Goal: Transaction & Acquisition: Purchase product/service

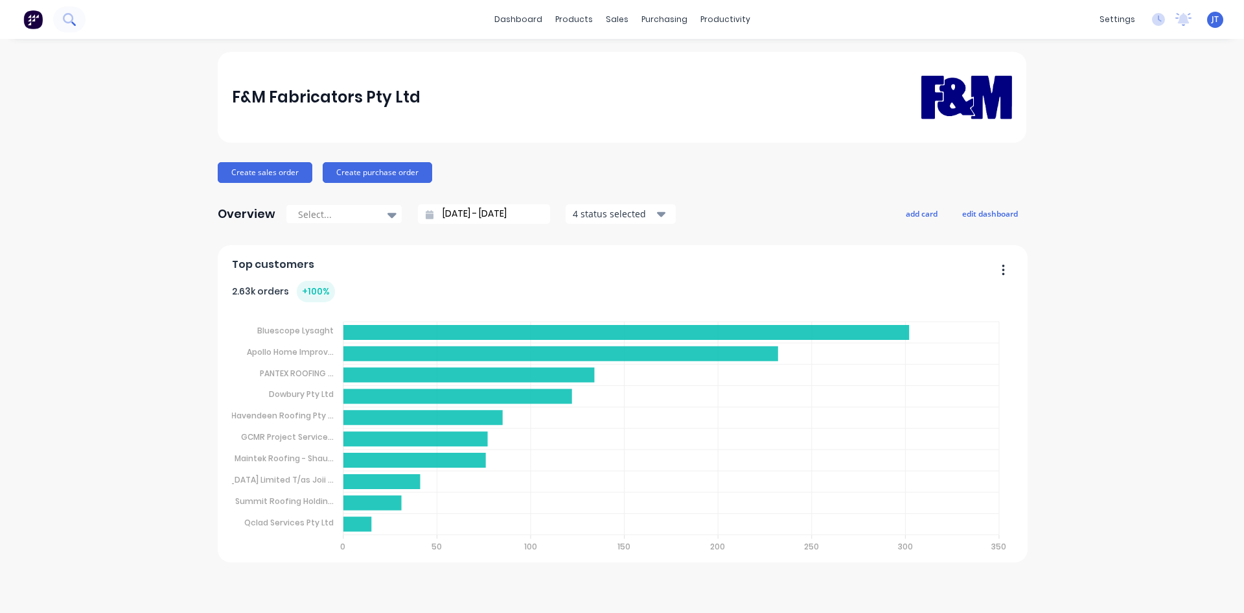
click at [54, 19] on button at bounding box center [69, 19] width 32 height 26
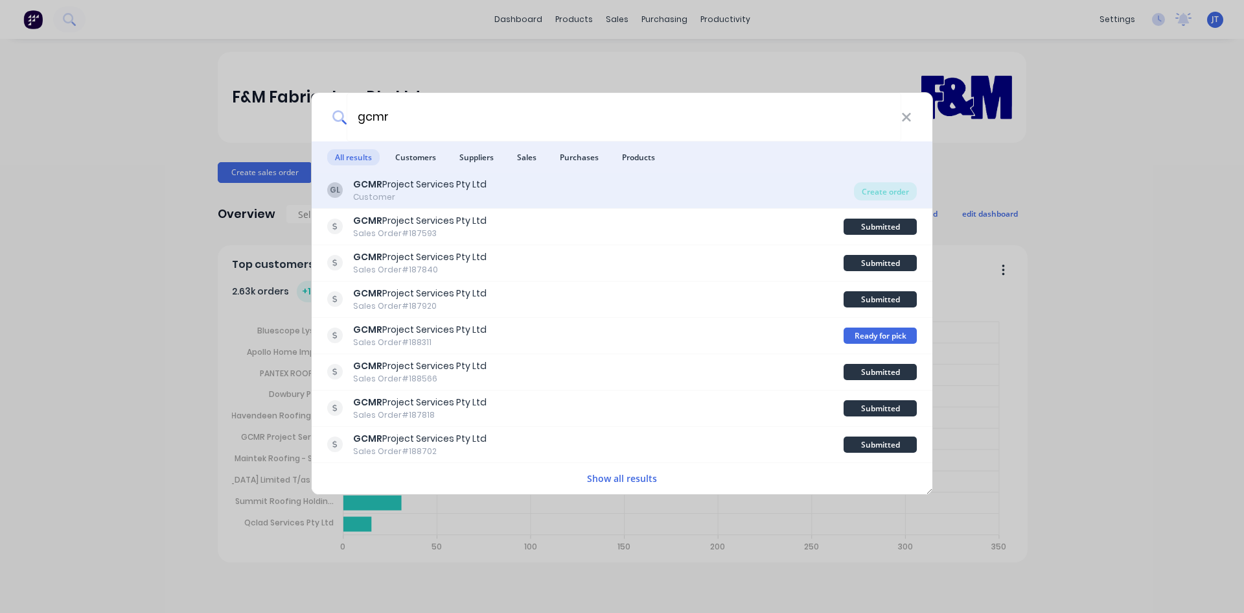
type input "gcmr"
click at [563, 183] on div "GL GCMR Project Services Pty Ltd Customer" at bounding box center [590, 190] width 527 height 25
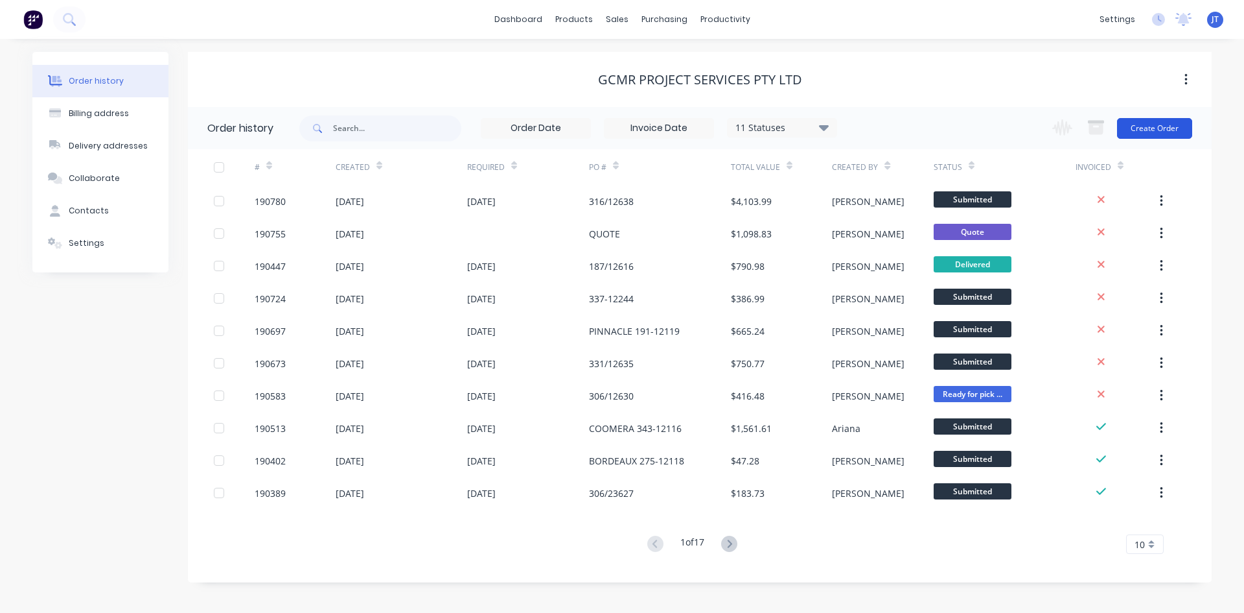
click at [1143, 129] on button "Create Order" at bounding box center [1154, 128] width 75 height 21
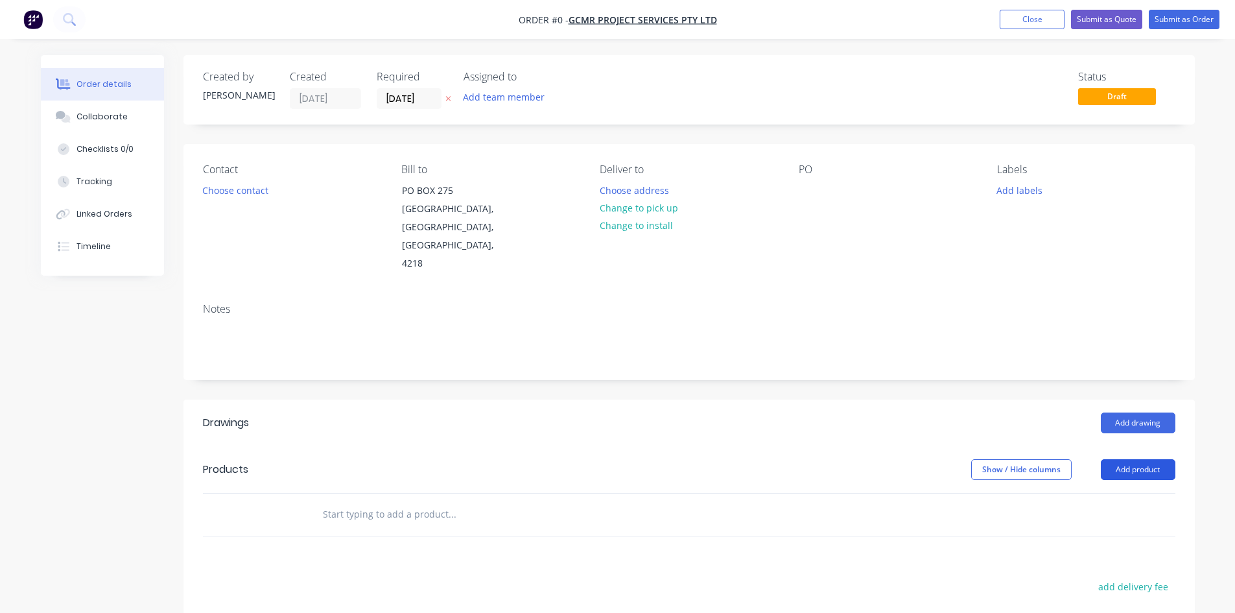
click at [1138, 459] on button "Add product" at bounding box center [1138, 469] width 75 height 21
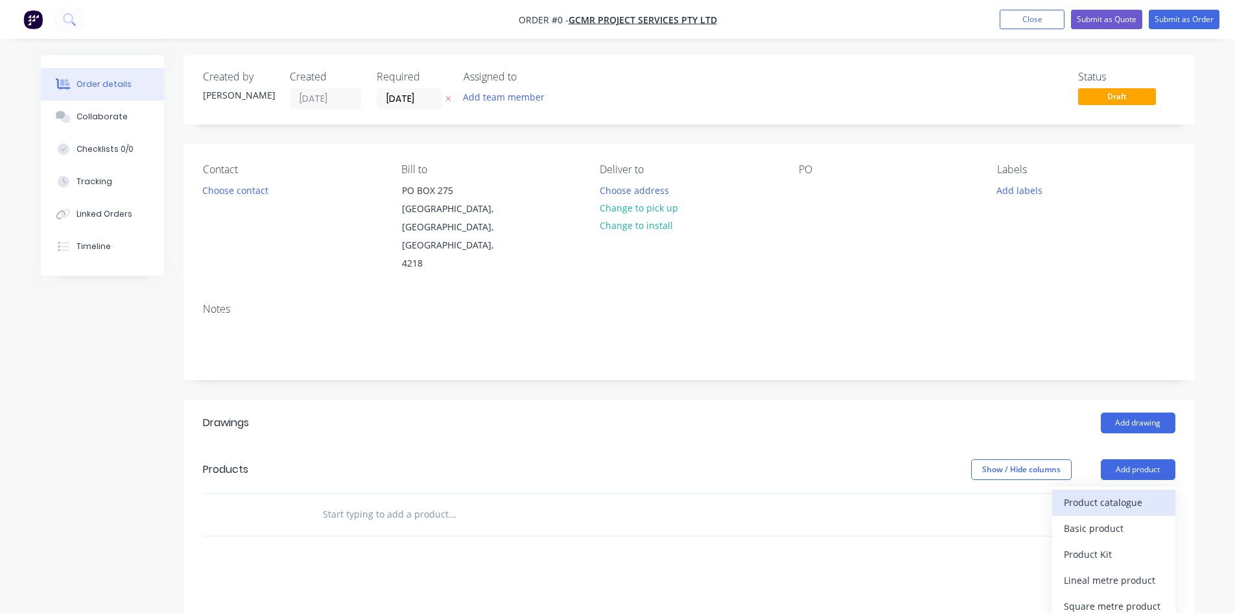
click at [1130, 493] on div "Product catalogue" at bounding box center [1114, 502] width 100 height 19
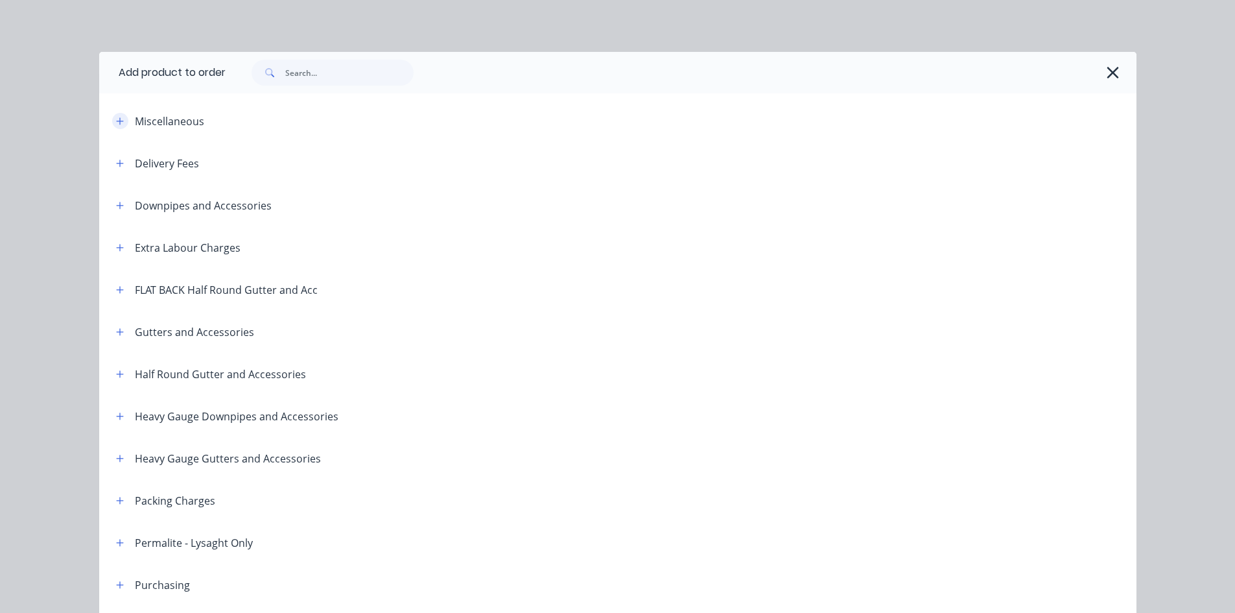
click at [115, 113] on button "button" at bounding box center [120, 121] width 16 height 16
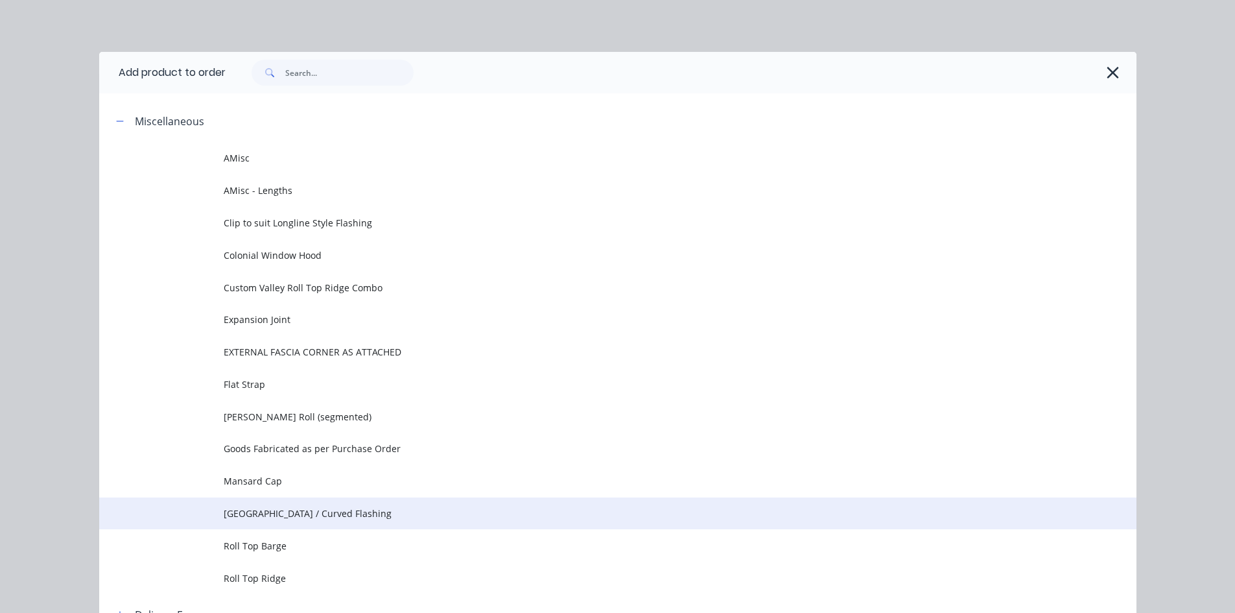
click at [458, 517] on span "[GEOGRAPHIC_DATA] / Curved Flashing" at bounding box center [589, 513] width 730 height 14
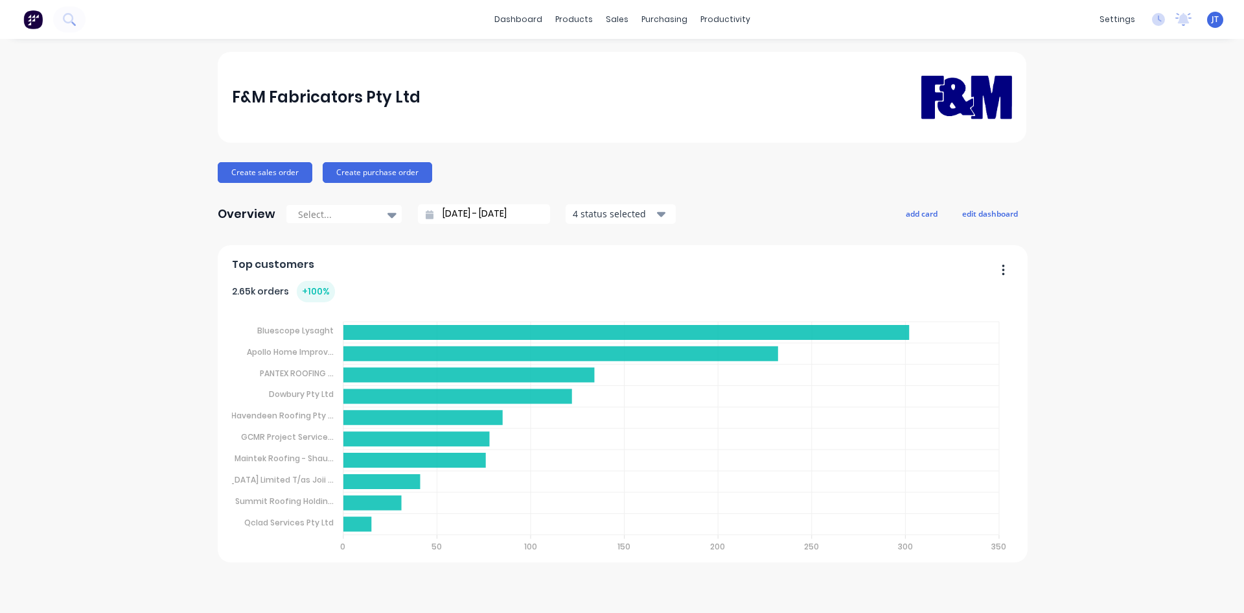
click at [94, 369] on div "F&M Fabricators Pty Ltd Create sales order Create purchase order Overview Selec…" at bounding box center [622, 326] width 1244 height 548
click at [82, 16] on button at bounding box center [69, 19] width 32 height 26
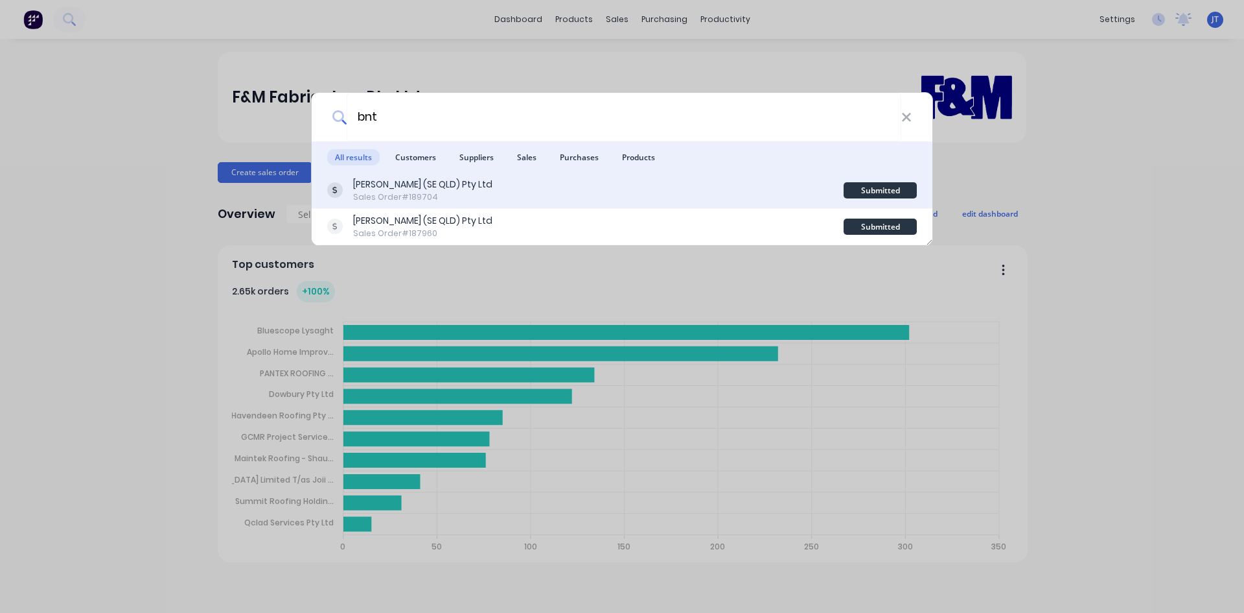
type input "bnt"
click at [613, 194] on div "Stoddart (SE QLD) Pty Ltd Sales Order #189704" at bounding box center [585, 190] width 517 height 25
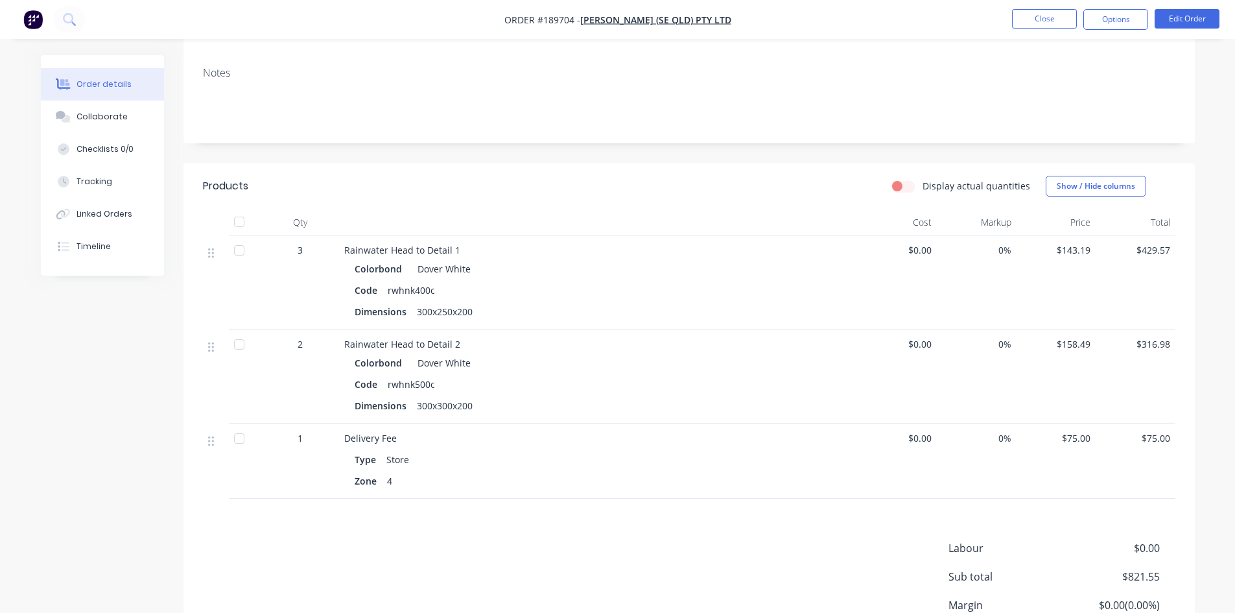
scroll to position [314, 0]
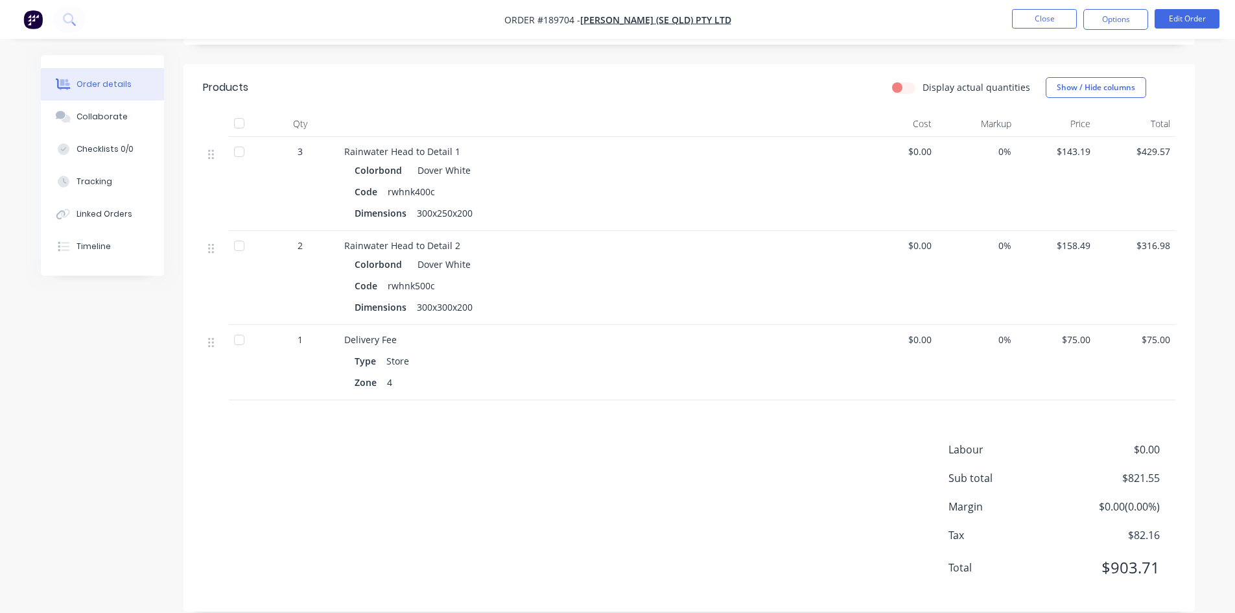
drag, startPoint x: 590, startPoint y: 167, endPoint x: 589, endPoint y: 160, distance: 6.5
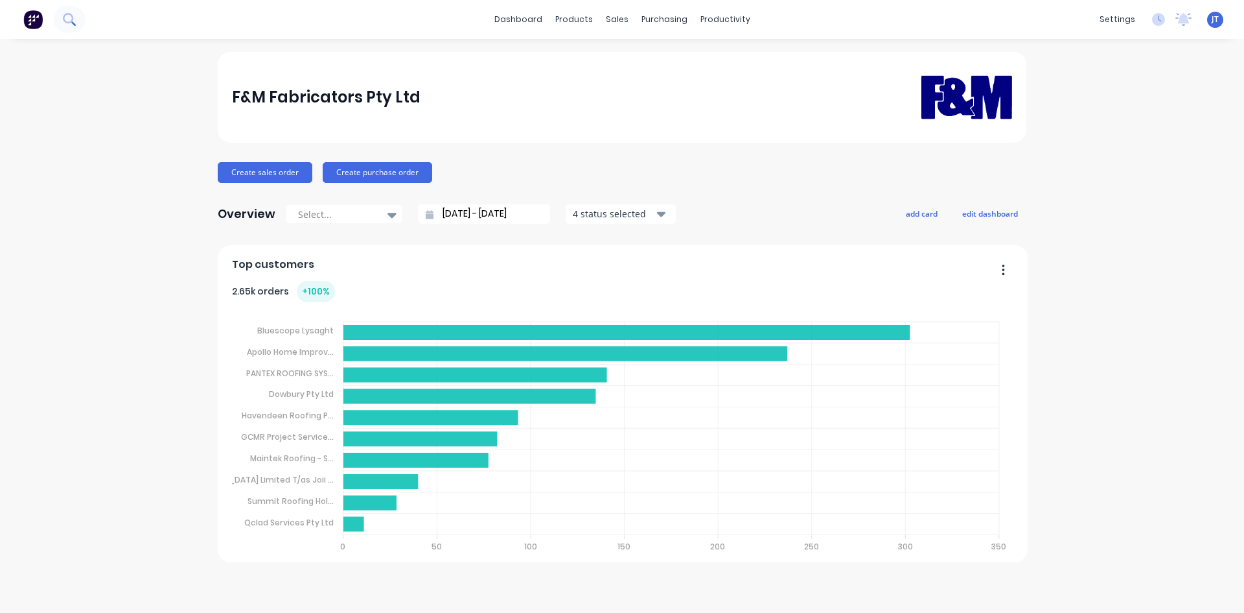
click at [67, 23] on icon at bounding box center [69, 19] width 12 height 12
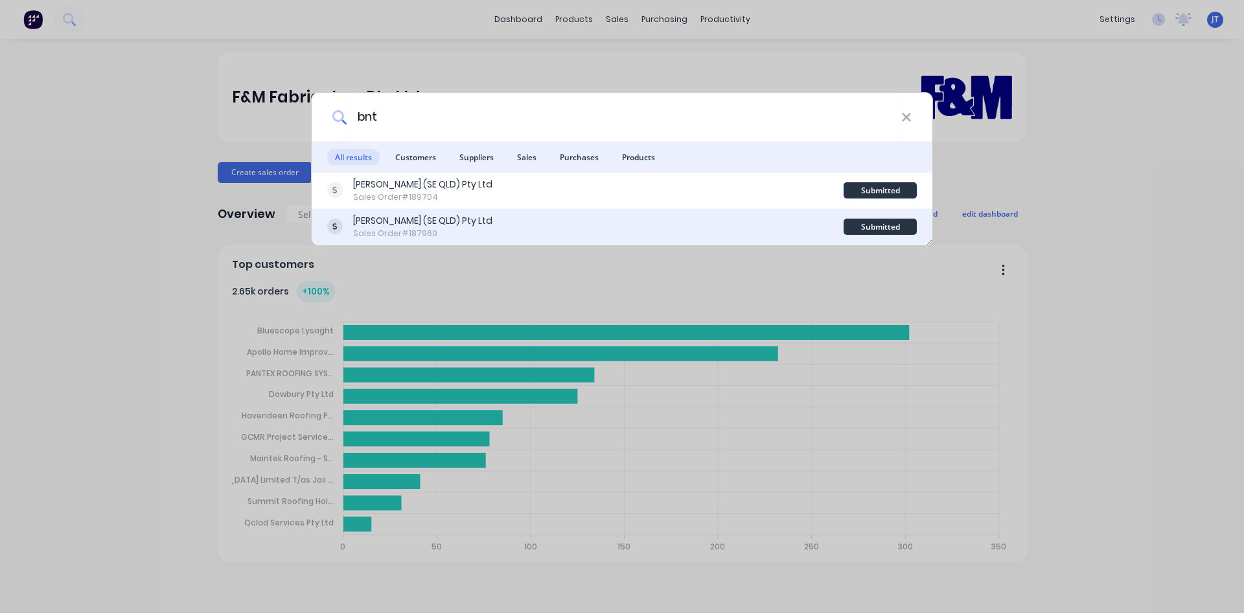
type input "bnt"
click at [441, 226] on div "Stoddart (SE QLD) Pty Ltd" at bounding box center [422, 221] width 139 height 14
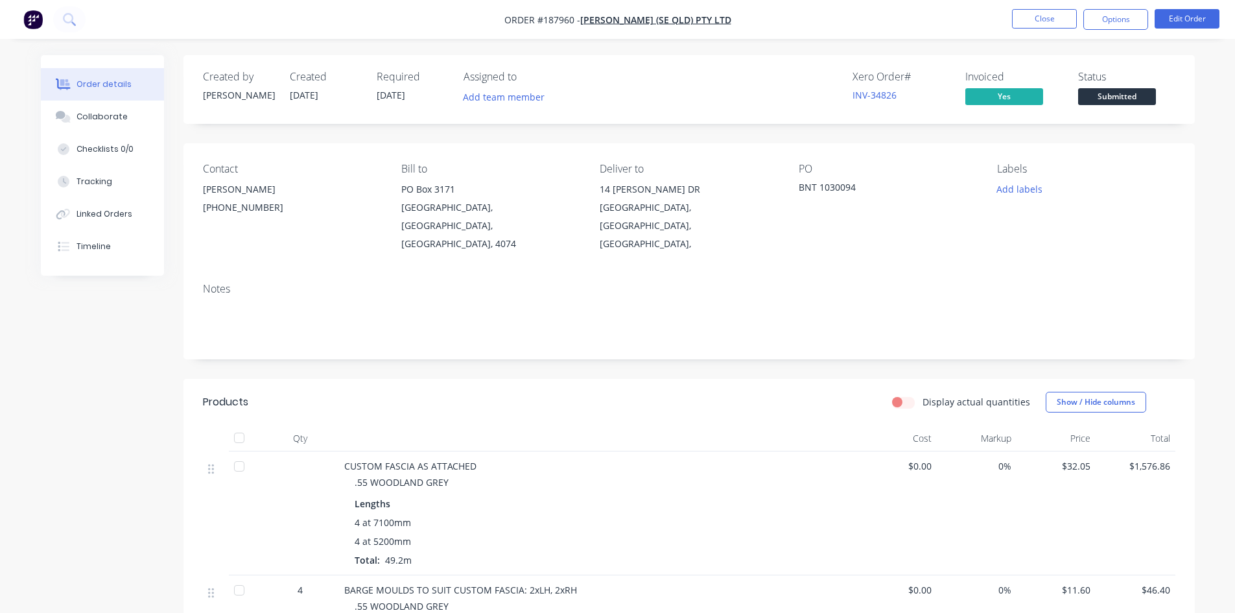
scroll to position [216, 0]
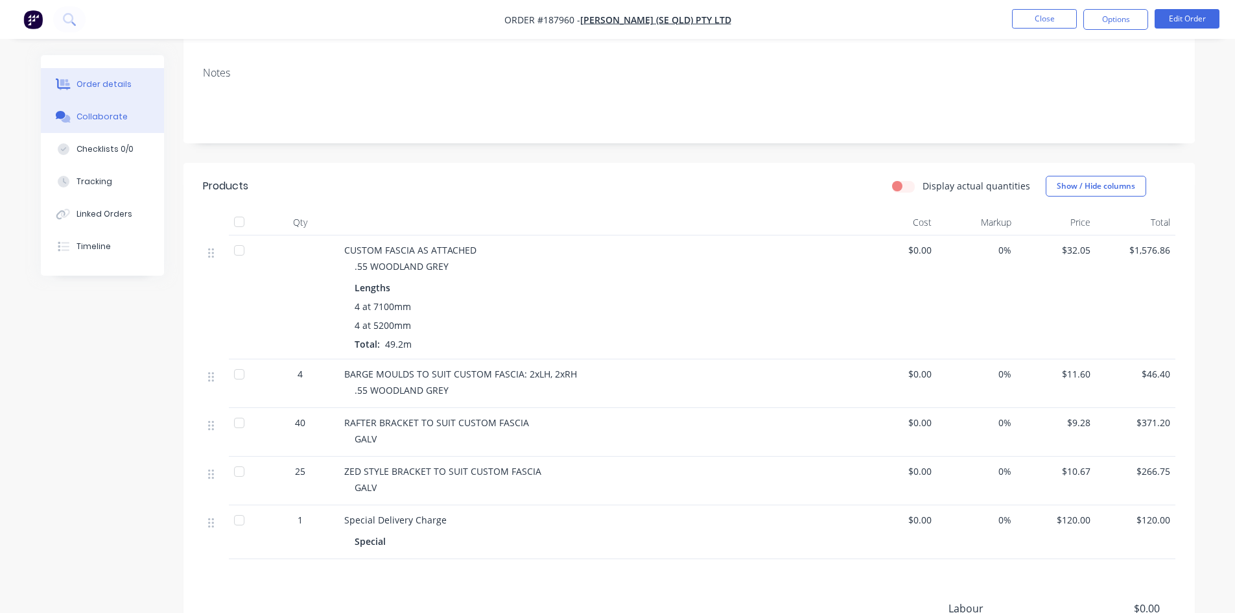
click at [89, 120] on div "Collaborate" at bounding box center [101, 117] width 51 height 12
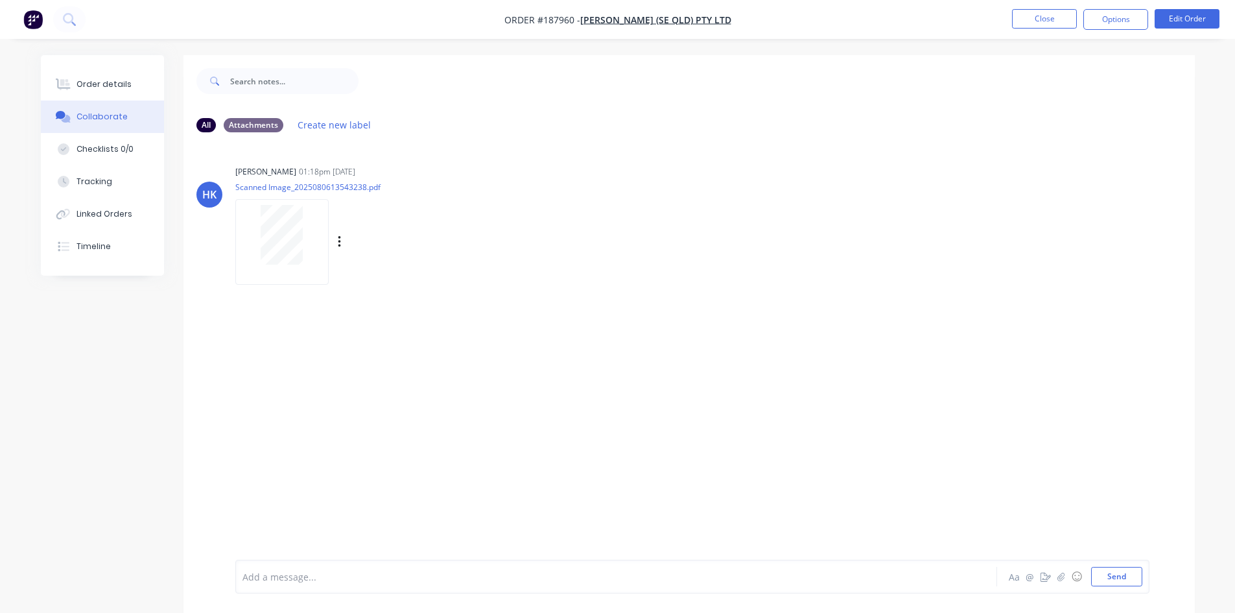
click at [282, 200] on div at bounding box center [281, 241] width 93 height 85
click at [107, 391] on div "All Attachments Create new label HK Hannah Kirk 01:18pm 06/08/25 Scanned Image_…" at bounding box center [618, 343] width 1154 height 577
click at [28, 12] on img "button" at bounding box center [32, 19] width 19 height 19
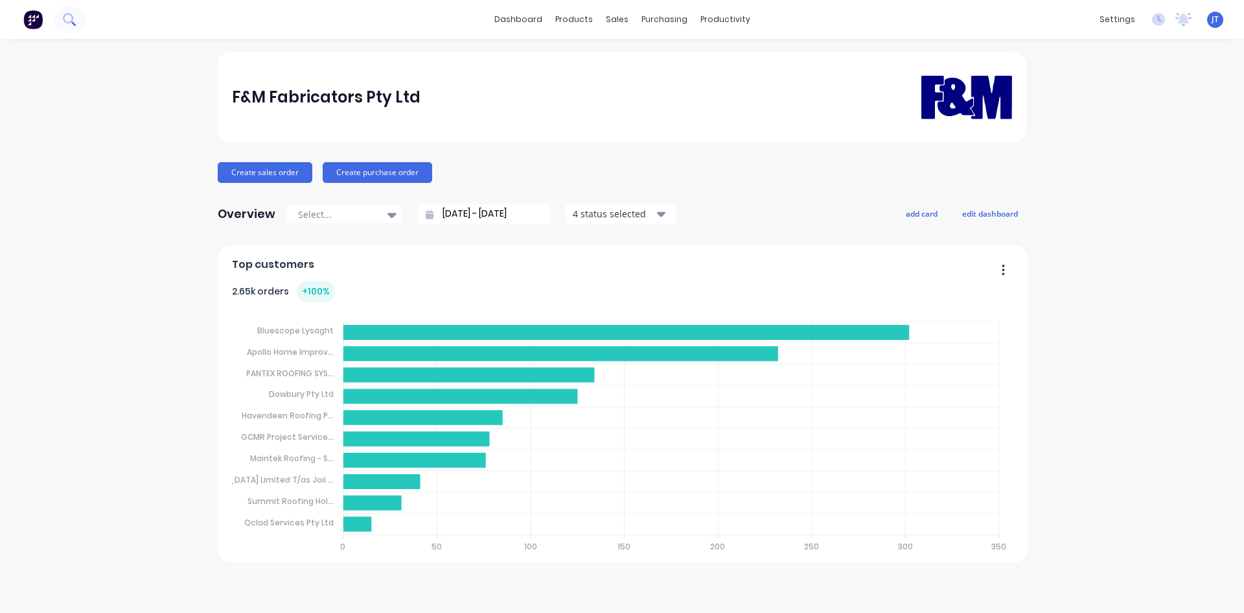
click at [69, 15] on icon at bounding box center [68, 18] width 10 height 10
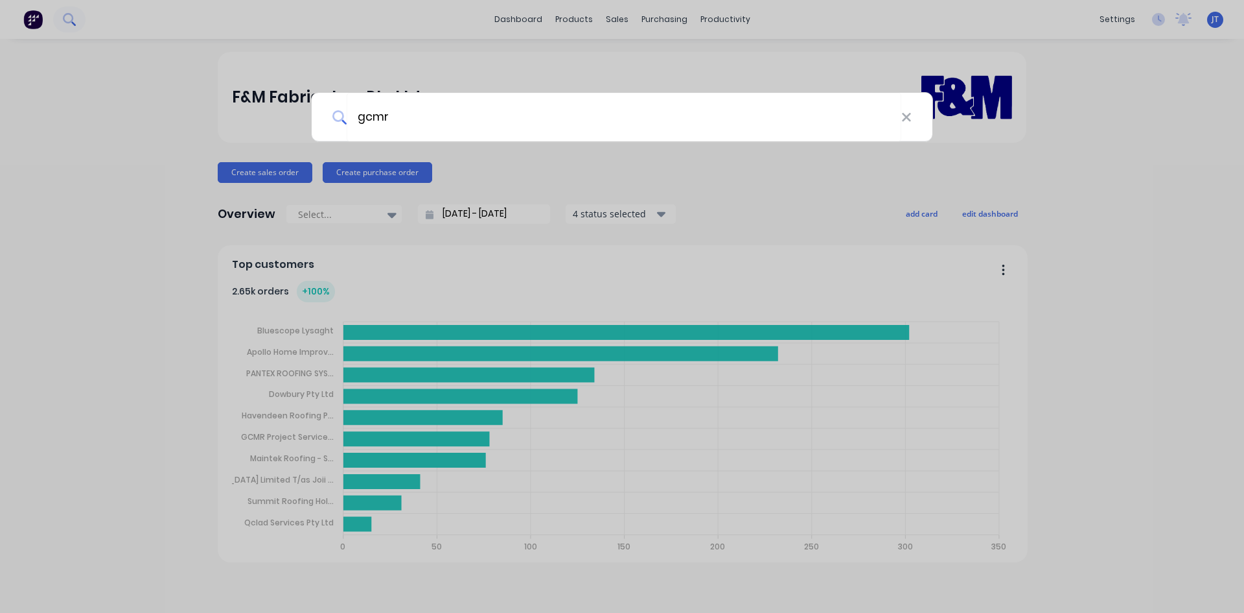
type input "gcmr"
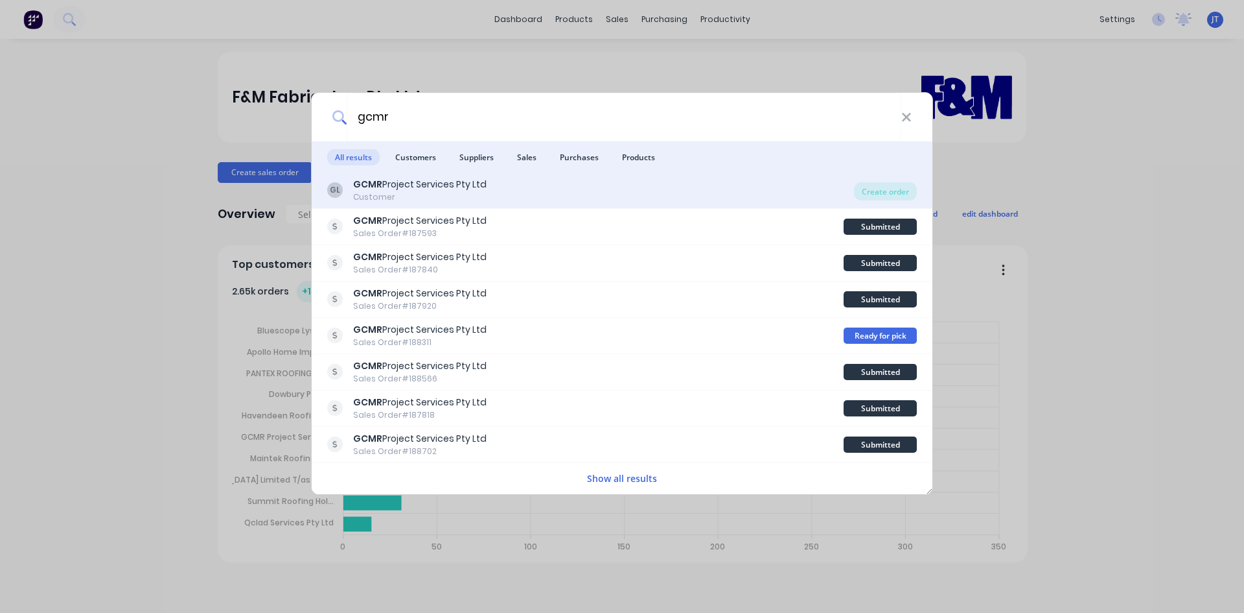
click at [503, 191] on div "GL GCMR Project Services Pty Ltd Customer" at bounding box center [590, 190] width 527 height 25
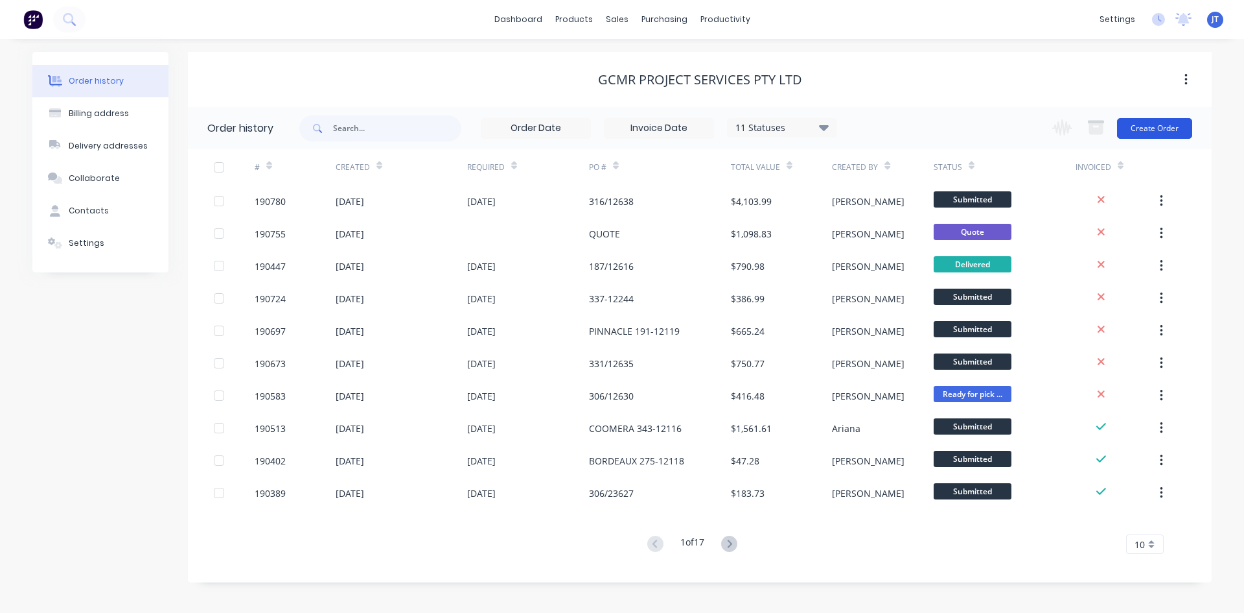
click at [1169, 121] on button "Create Order" at bounding box center [1154, 128] width 75 height 21
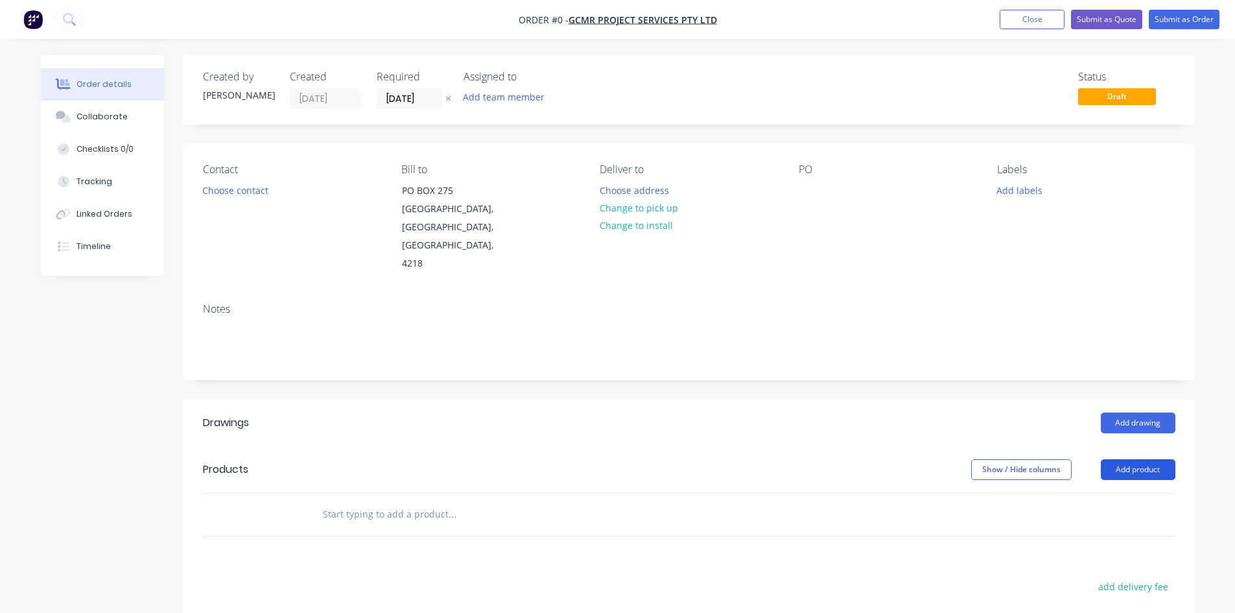
click at [1144, 459] on button "Add product" at bounding box center [1138, 469] width 75 height 21
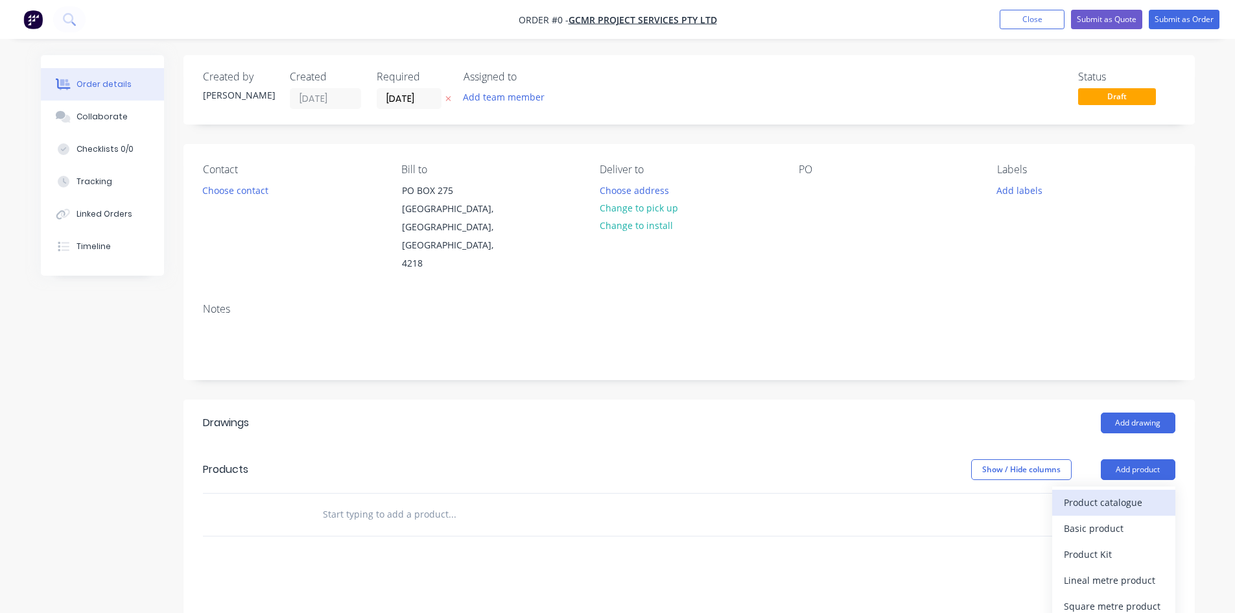
click at [1082, 493] on div "Product catalogue" at bounding box center [1114, 502] width 100 height 19
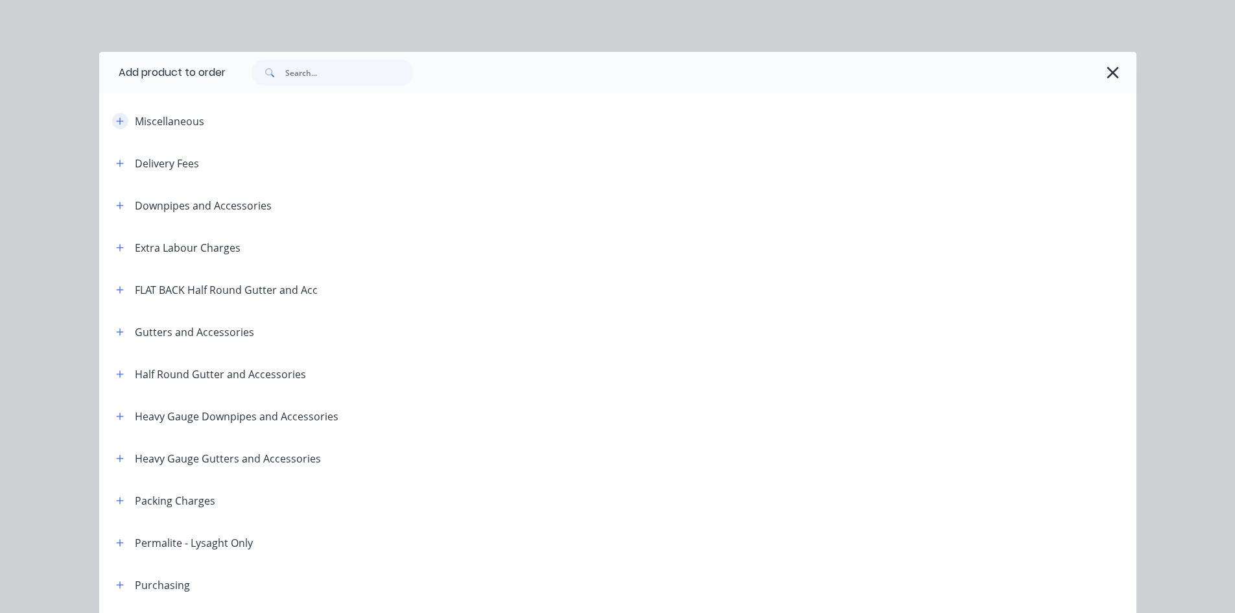
click at [106, 117] on div "Miscellaneous" at bounding box center [216, 121] width 220 height 16
click at [130, 124] on div "Miscellaneous" at bounding box center [216, 121] width 220 height 16
drag, startPoint x: 117, startPoint y: 120, endPoint x: 128, endPoint y: 128, distance: 13.5
click at [116, 120] on icon "button" at bounding box center [120, 121] width 8 height 9
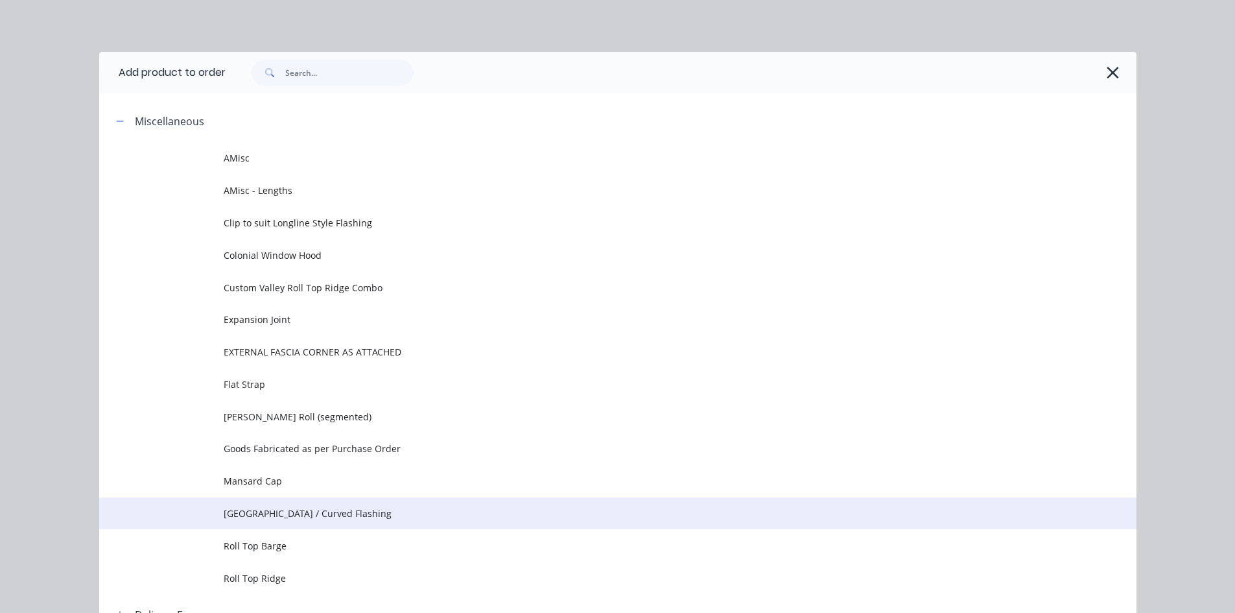
click at [294, 519] on span "[GEOGRAPHIC_DATA] / Curved Flashing" at bounding box center [589, 513] width 730 height 14
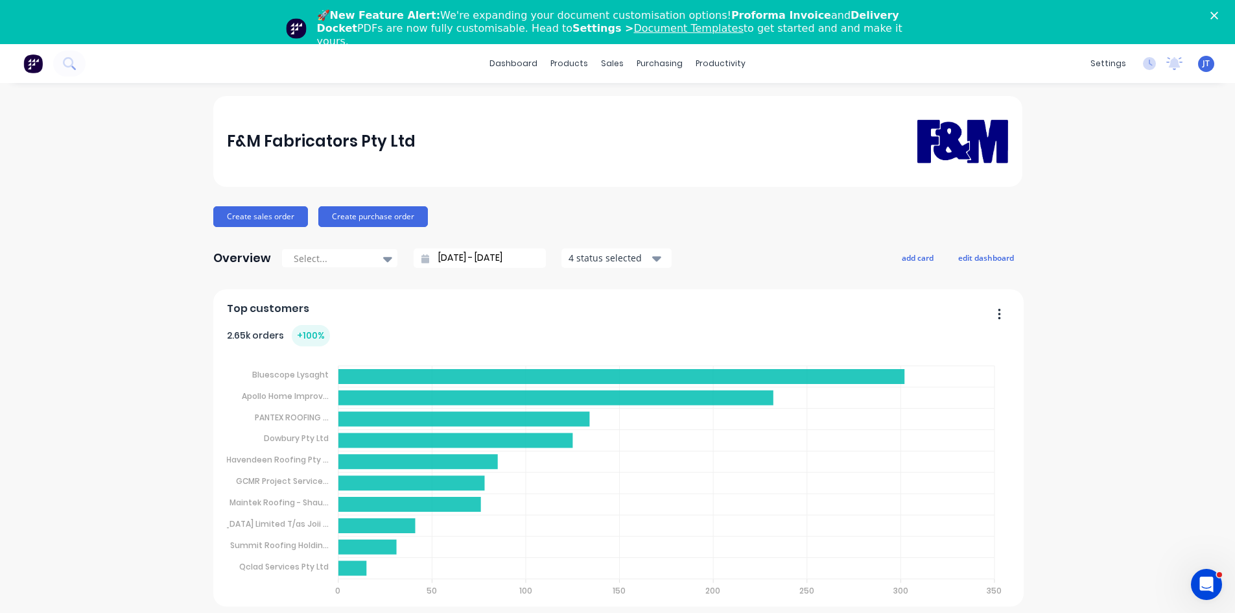
click at [32, 168] on div "F&M Fabricators Pty Ltd Create sales order Create purchase order Overview Selec…" at bounding box center [617, 370] width 1235 height 548
click at [77, 63] on button at bounding box center [69, 64] width 32 height 26
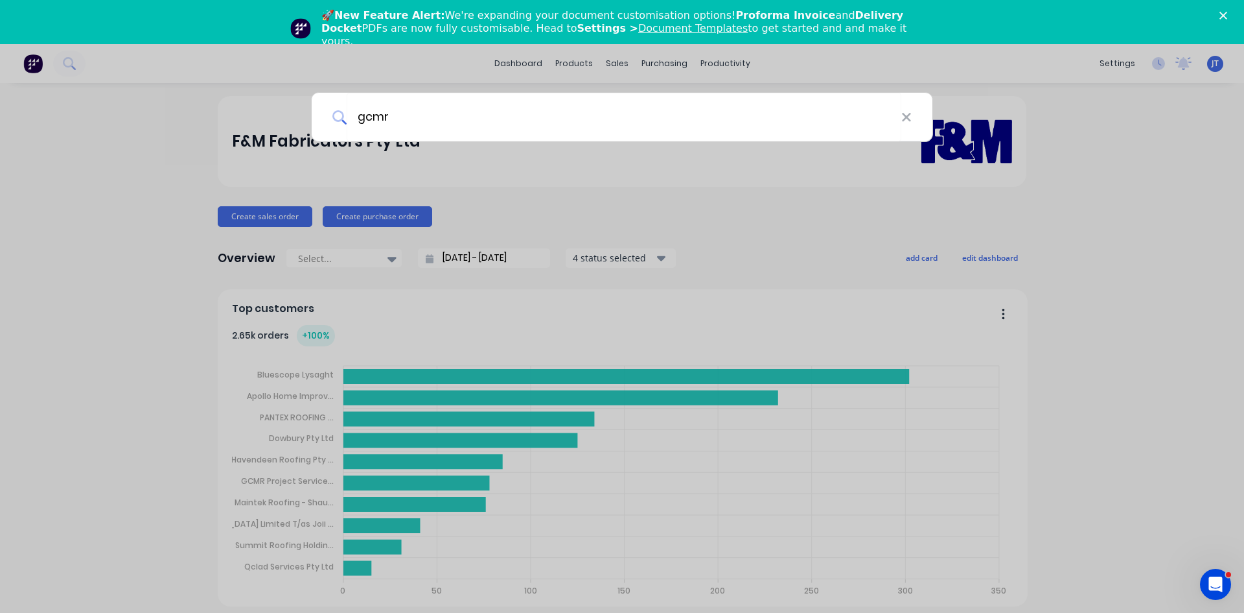
type input "gcmr"
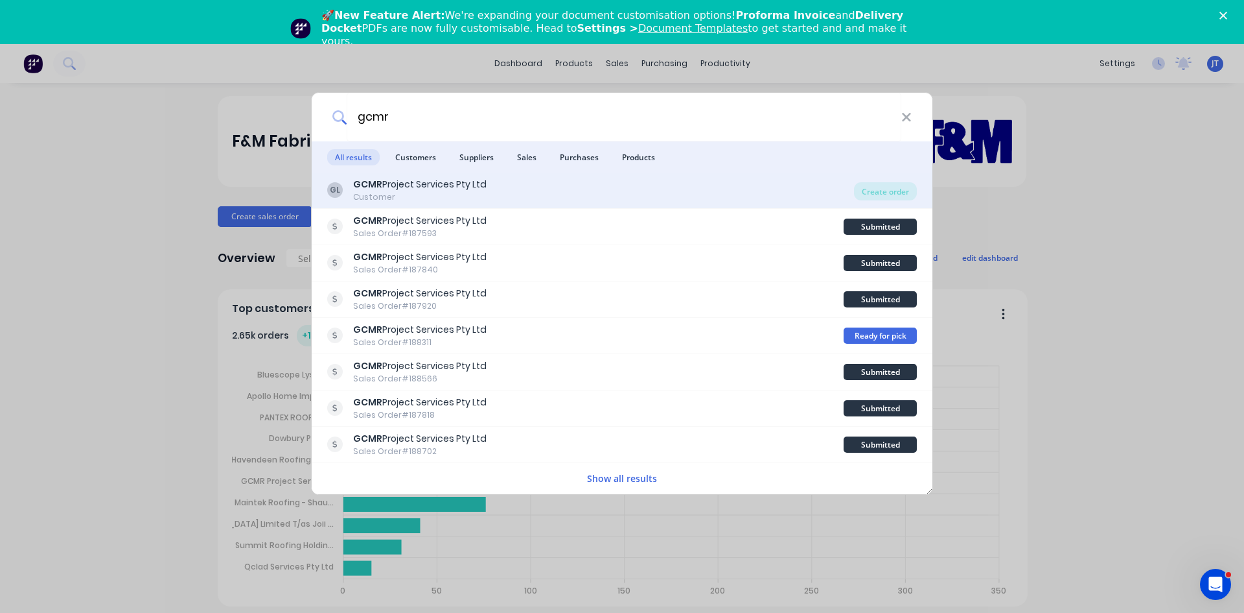
click at [467, 187] on div "GCMR Project Services Pty Ltd" at bounding box center [420, 185] width 134 height 14
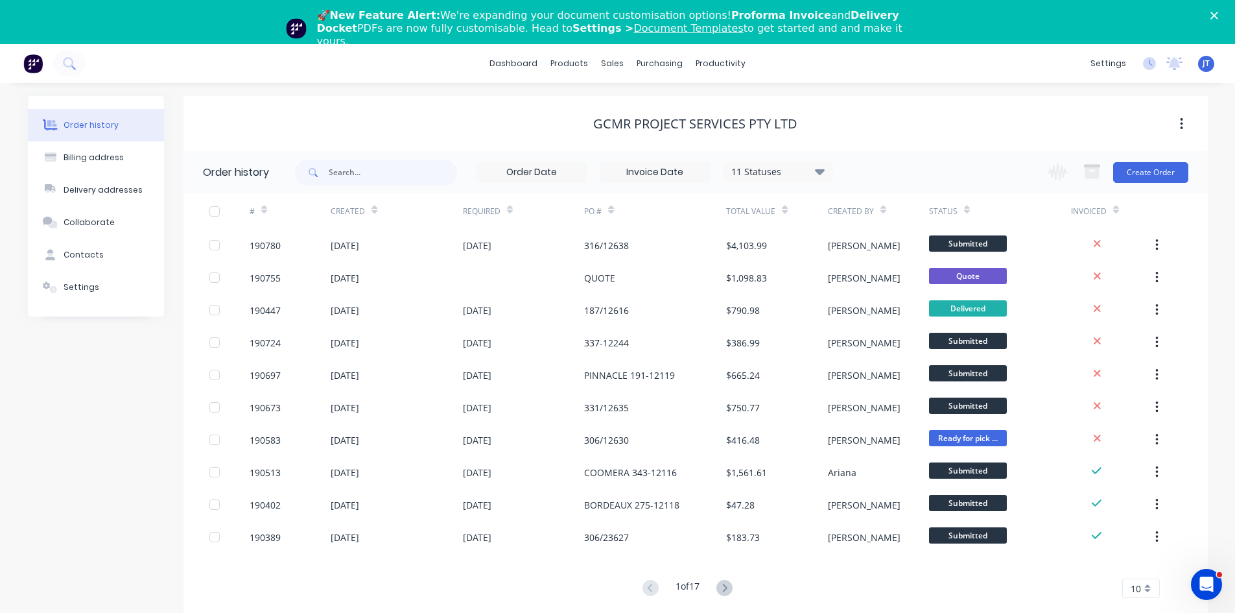
click at [1165, 158] on div "Change order status Submitted Manufactured Ready for pick up Slitting Delivered…" at bounding box center [1114, 172] width 148 height 42
click at [1163, 171] on button "Create Order" at bounding box center [1150, 172] width 75 height 21
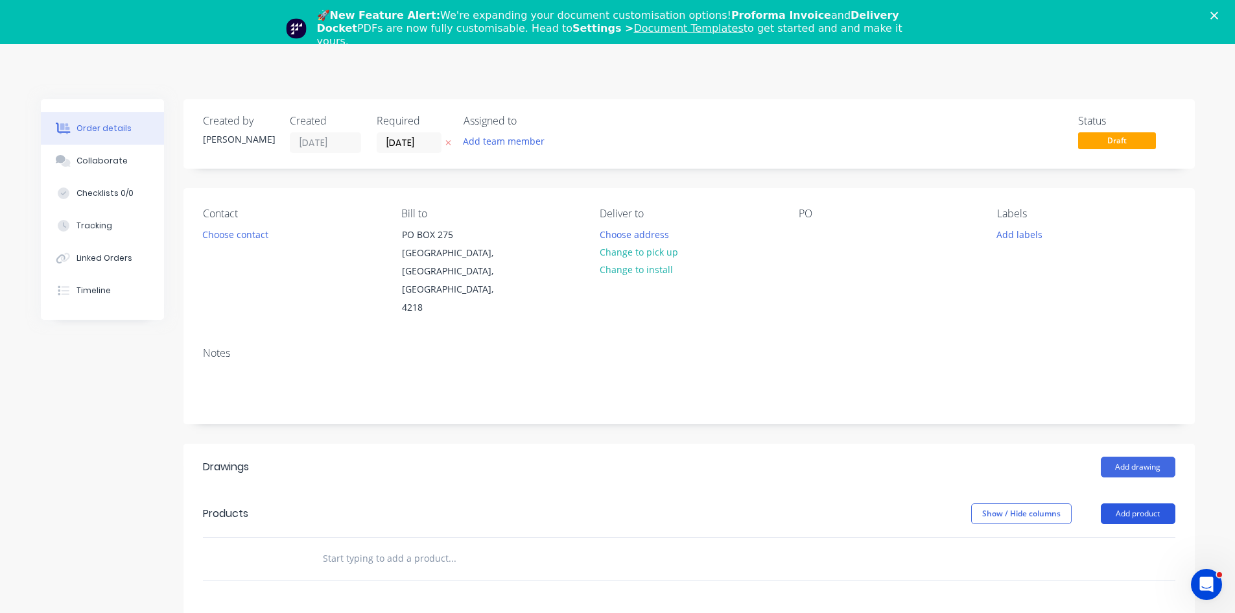
click at [1128, 503] on button "Add product" at bounding box center [1138, 513] width 75 height 21
click at [1115, 537] on div "Product catalogue" at bounding box center [1114, 546] width 100 height 19
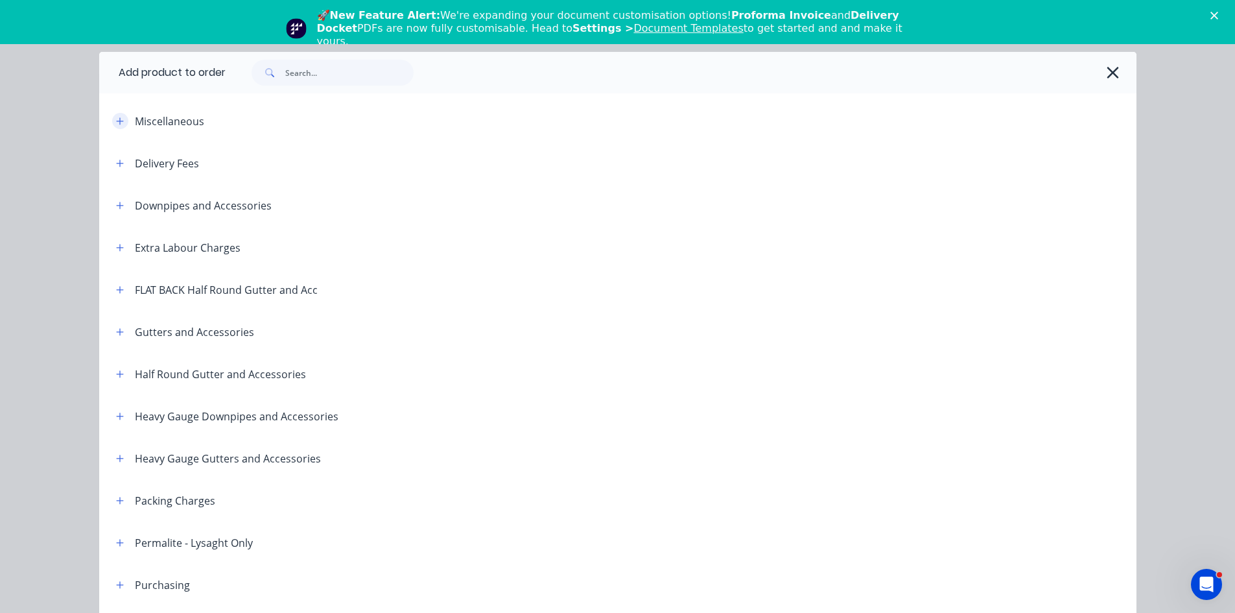
click at [119, 128] on button "button" at bounding box center [120, 121] width 16 height 16
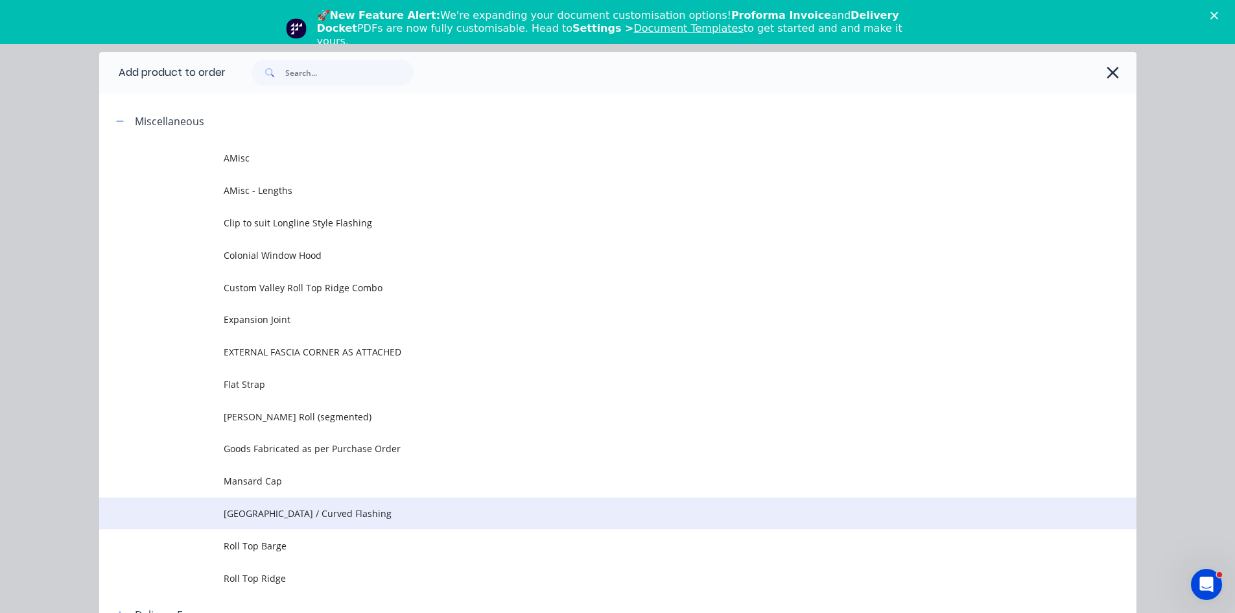
click at [281, 517] on span "Pittsburgh / Curved Flashing" at bounding box center [589, 513] width 730 height 14
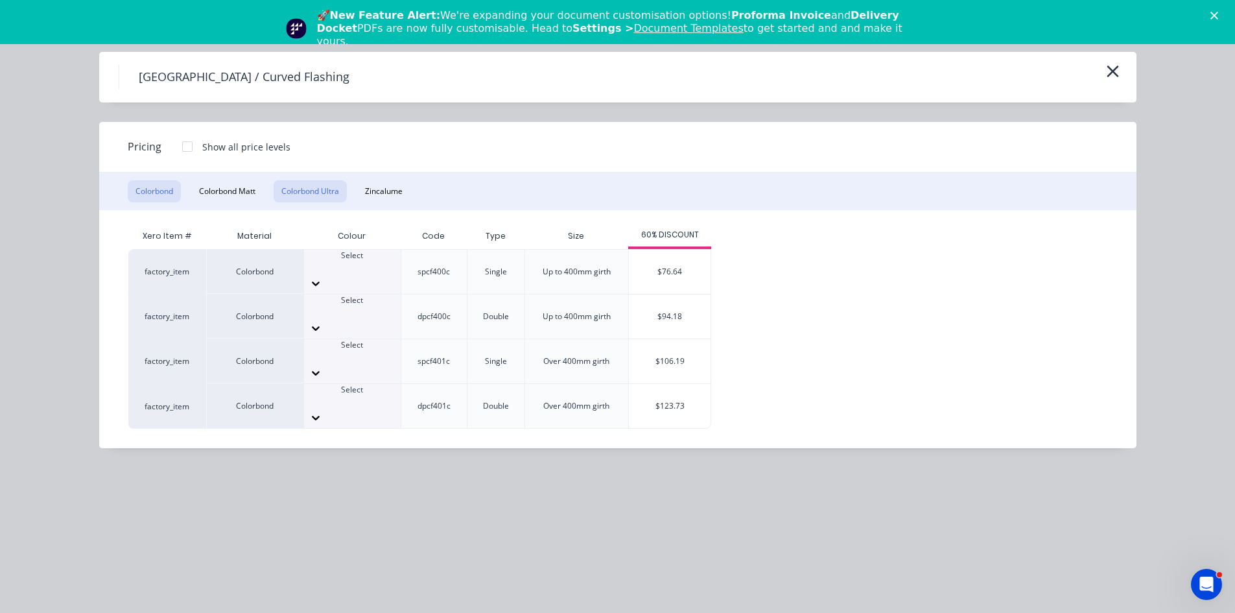
click at [301, 188] on button "Colorbond Ultra" at bounding box center [310, 191] width 73 height 22
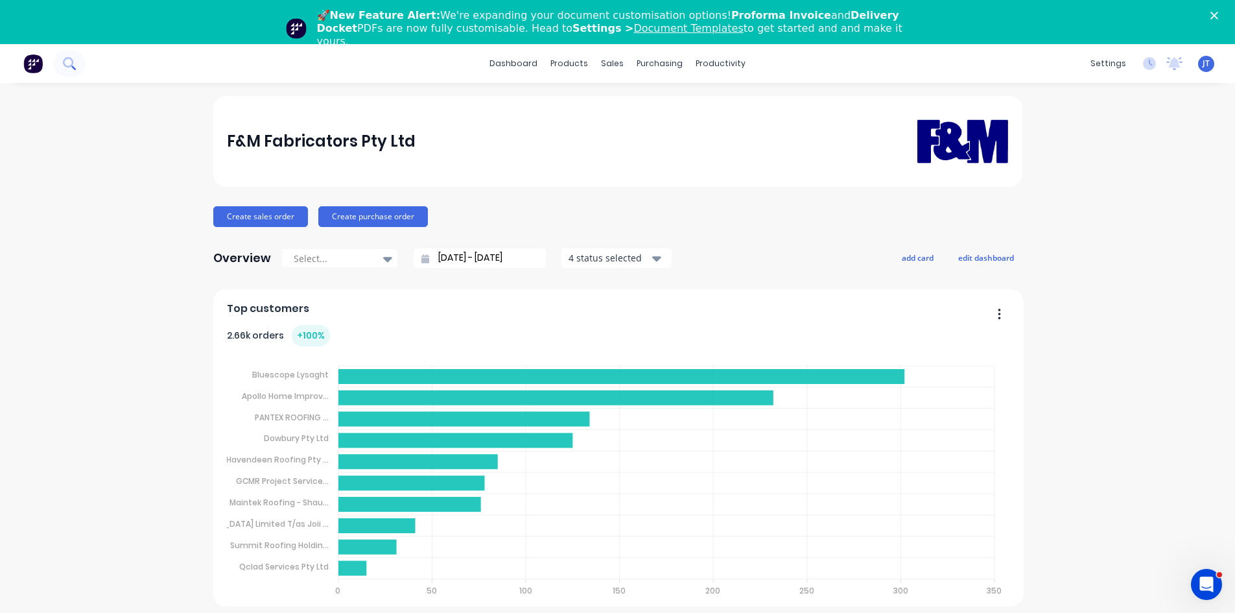
click at [64, 65] on icon at bounding box center [68, 62] width 10 height 10
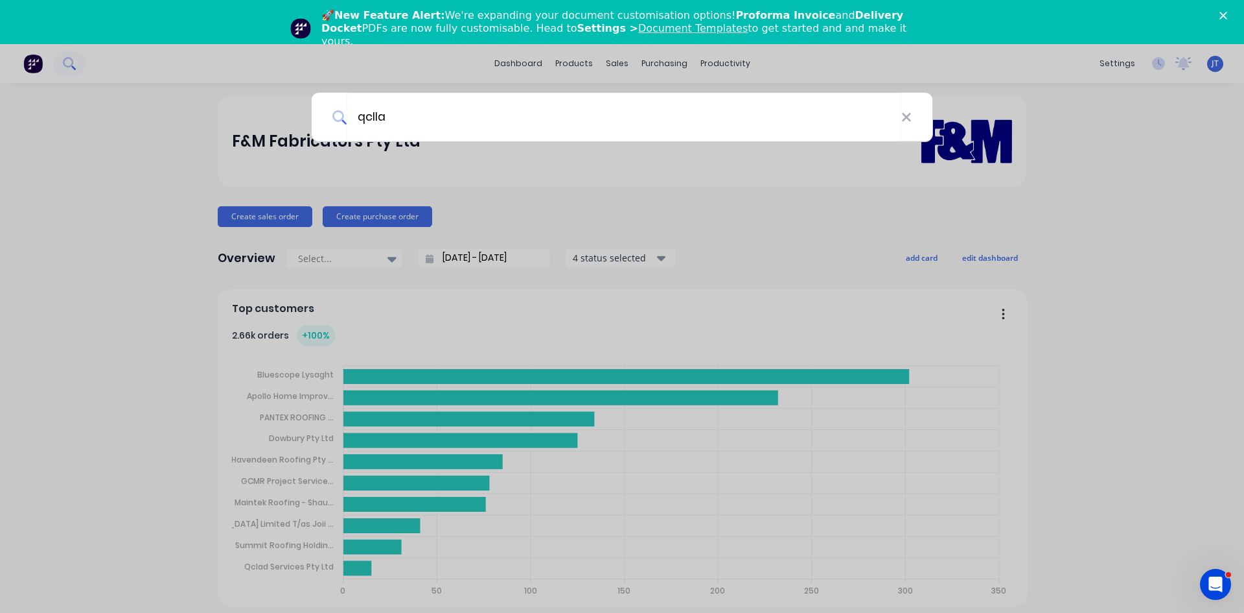
type input "qcllad"
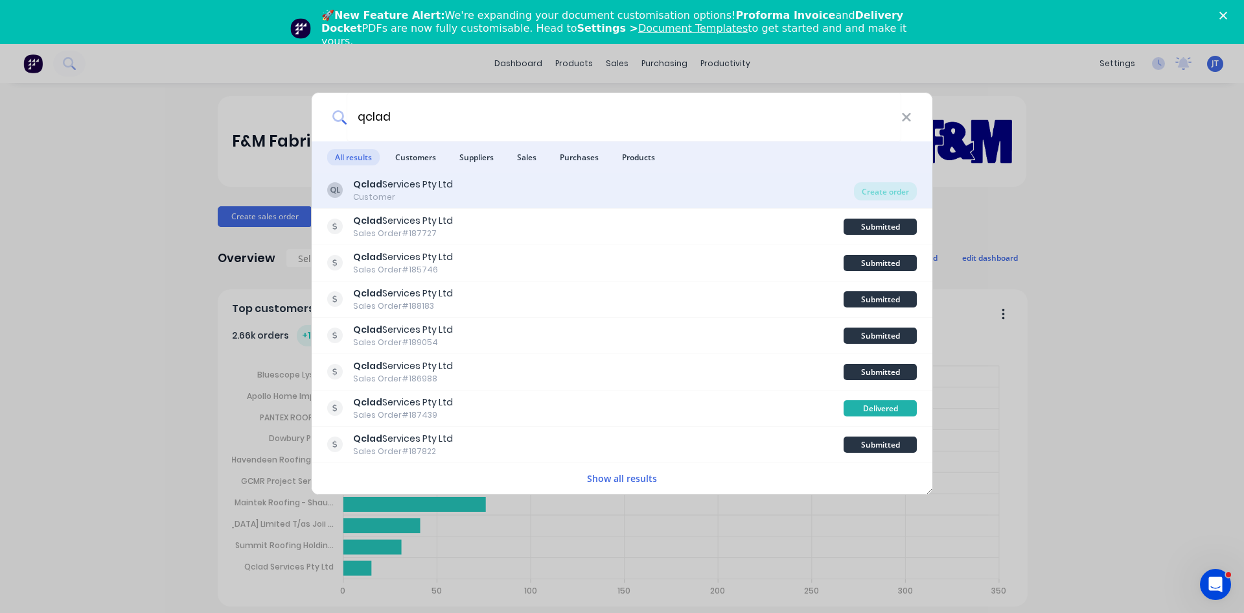
type input "qclad"
click at [509, 187] on div "QL Qclad Services Pty Ltd Customer" at bounding box center [590, 190] width 527 height 25
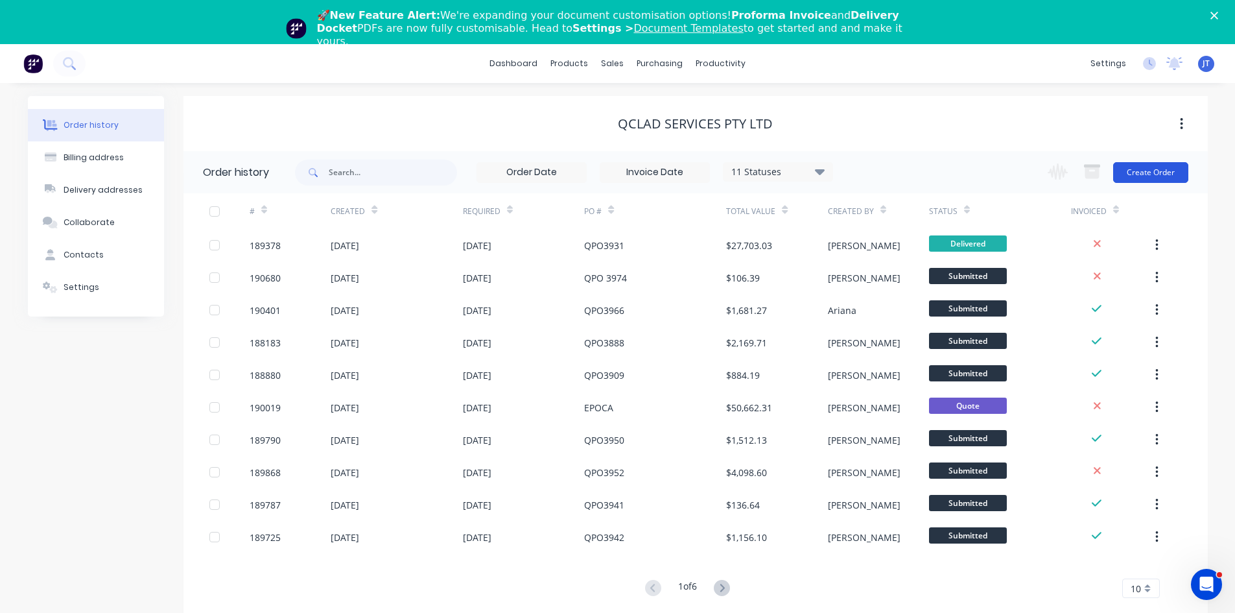
click at [1177, 167] on button "Create Order" at bounding box center [1150, 172] width 75 height 21
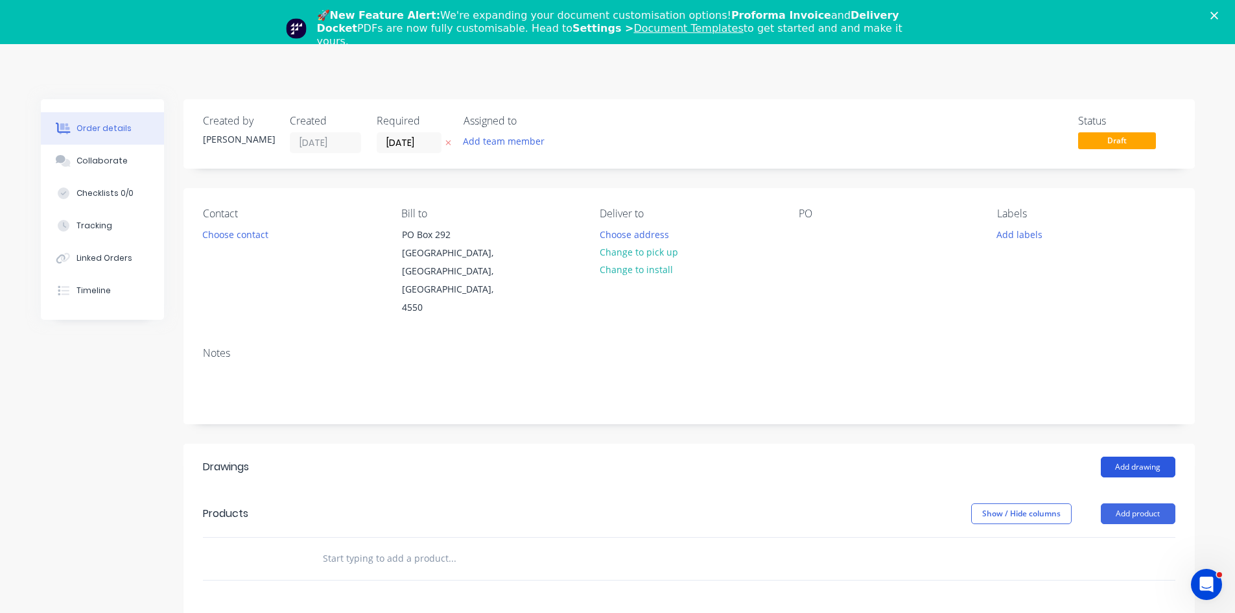
click at [1139, 456] on button "Add drawing" at bounding box center [1138, 466] width 75 height 21
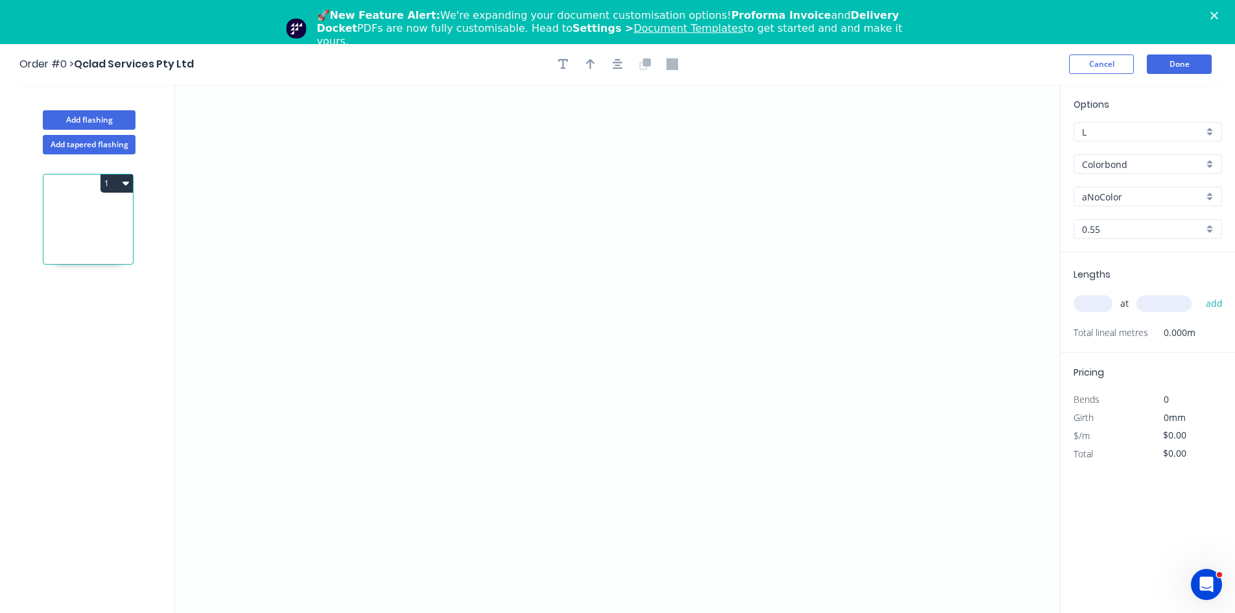
click at [1136, 158] on input "Colorbond" at bounding box center [1142, 165] width 121 height 14
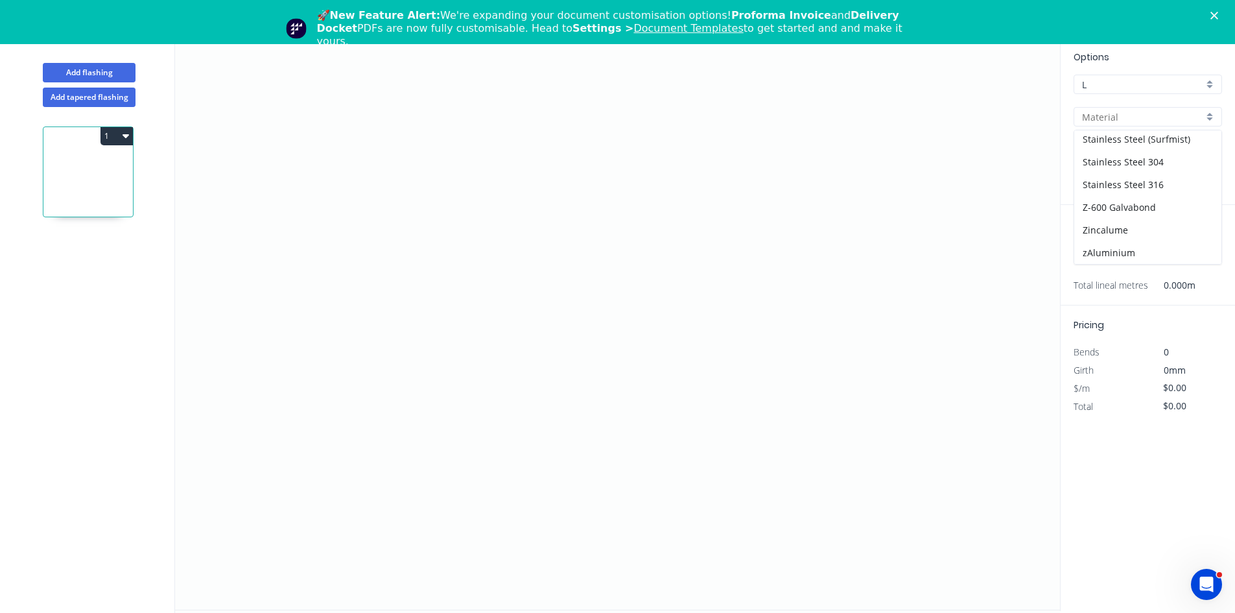
scroll to position [68, 0]
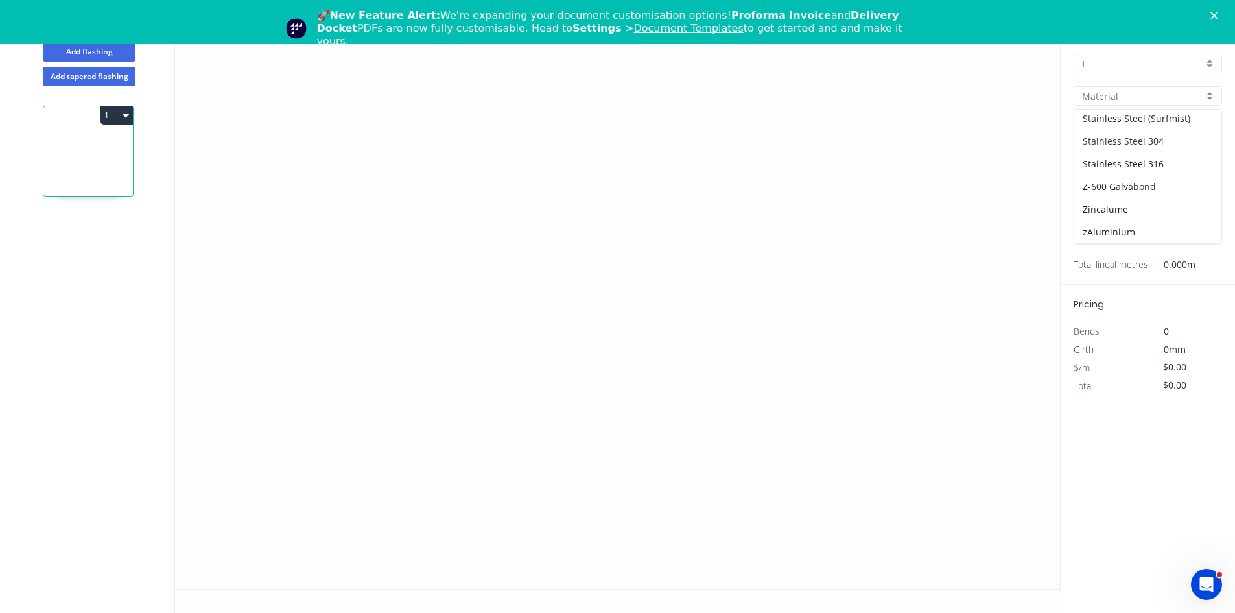
drag, startPoint x: 1166, startPoint y: 137, endPoint x: 1160, endPoint y: 144, distance: 9.2
click at [1166, 137] on div "Stainless Steel 304" at bounding box center [1147, 141] width 147 height 23
type input "Stainless Steel 304"
type input "2B"
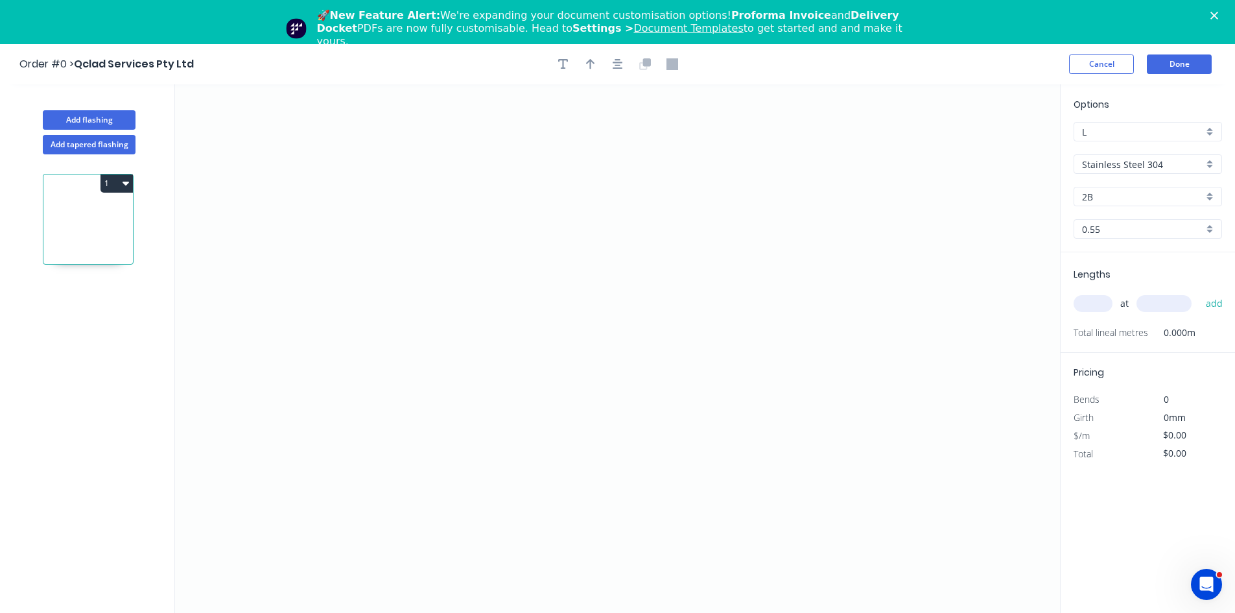
click at [1138, 228] on input "0.55" at bounding box center [1142, 229] width 121 height 14
click at [1115, 324] on div "1.2" at bounding box center [1147, 321] width 147 height 23
type input "1.2"
click at [532, 452] on icon "0" at bounding box center [617, 370] width 885 height 572
click at [805, 463] on icon "0" at bounding box center [617, 370] width 885 height 572
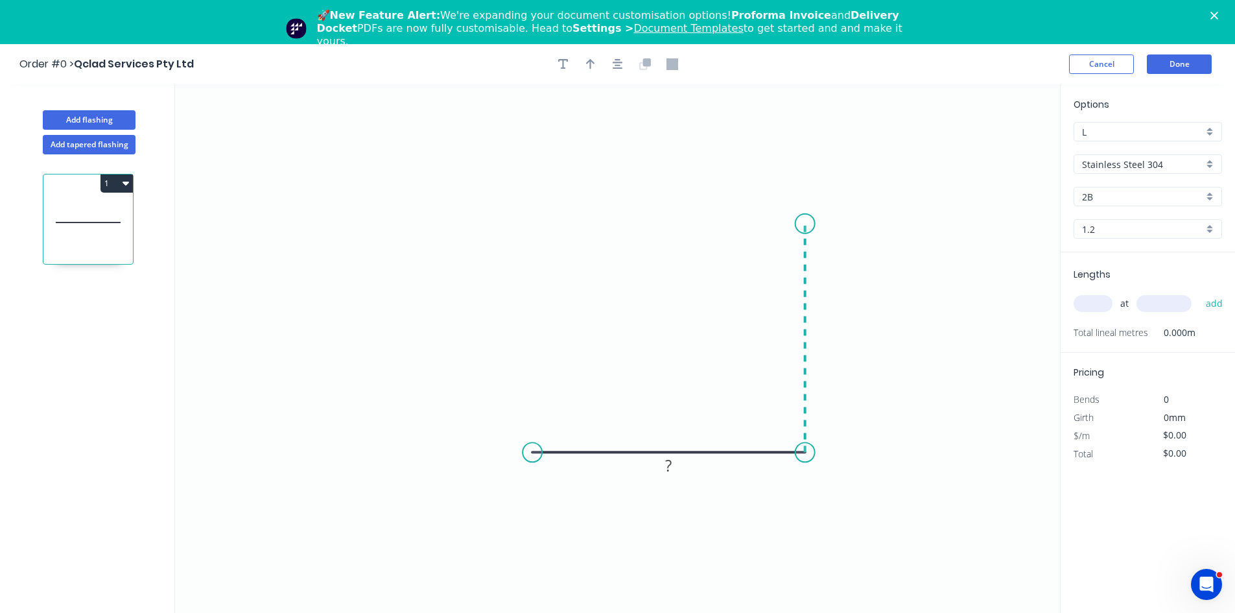
click at [809, 224] on icon "0 ?" at bounding box center [617, 370] width 885 height 572
click at [533, 227] on icon "0 ? ?" at bounding box center [617, 370] width 885 height 572
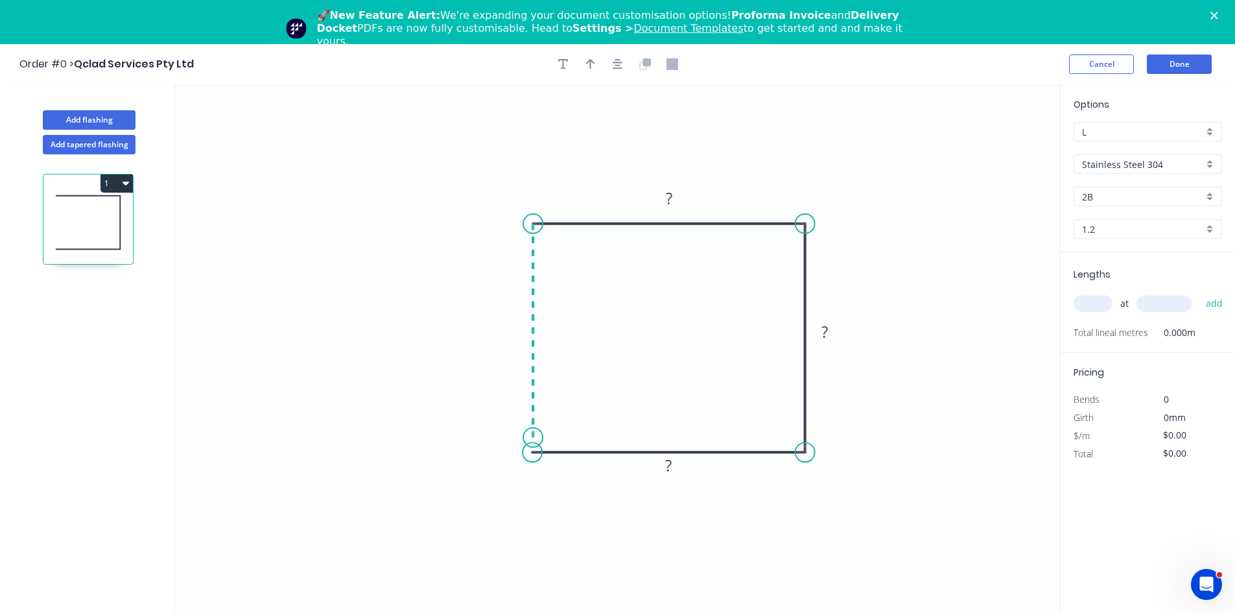
click at [521, 438] on icon "0 ? ? ?" at bounding box center [617, 370] width 885 height 572
click at [509, 321] on rect at bounding box center [513, 325] width 26 height 18
type input "$72.60"
click at [1097, 69] on button "Cancel" at bounding box center [1101, 63] width 65 height 19
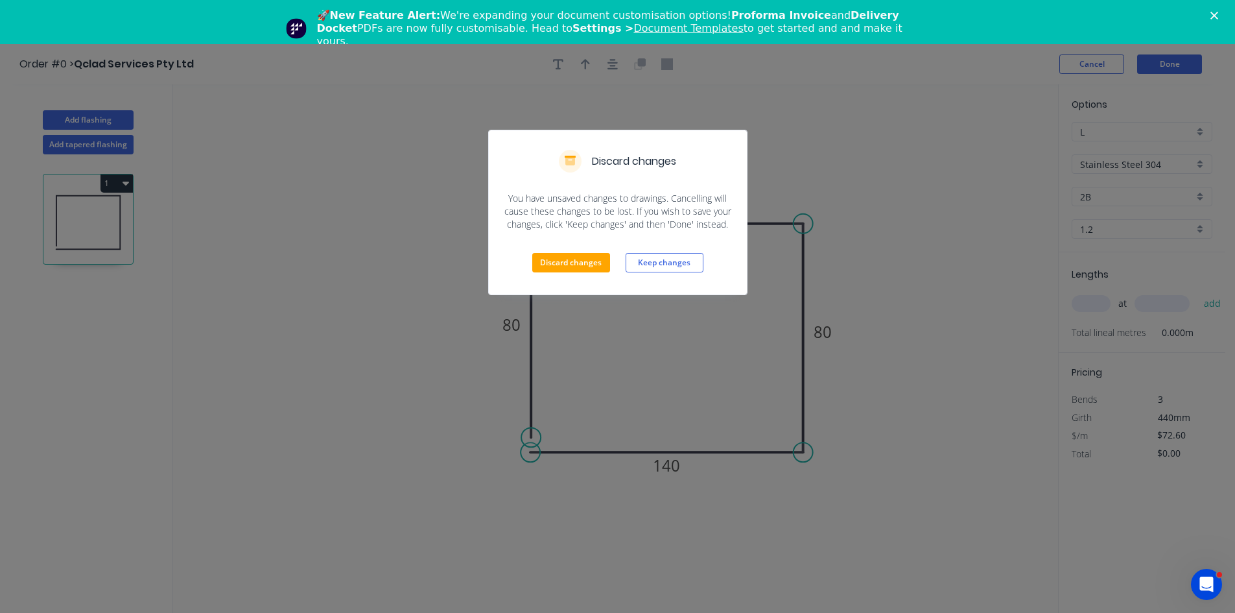
click at [543, 242] on div "Discard changes Keep changes" at bounding box center [618, 263] width 258 height 64
click at [545, 261] on button "Discard changes" at bounding box center [571, 262] width 78 height 19
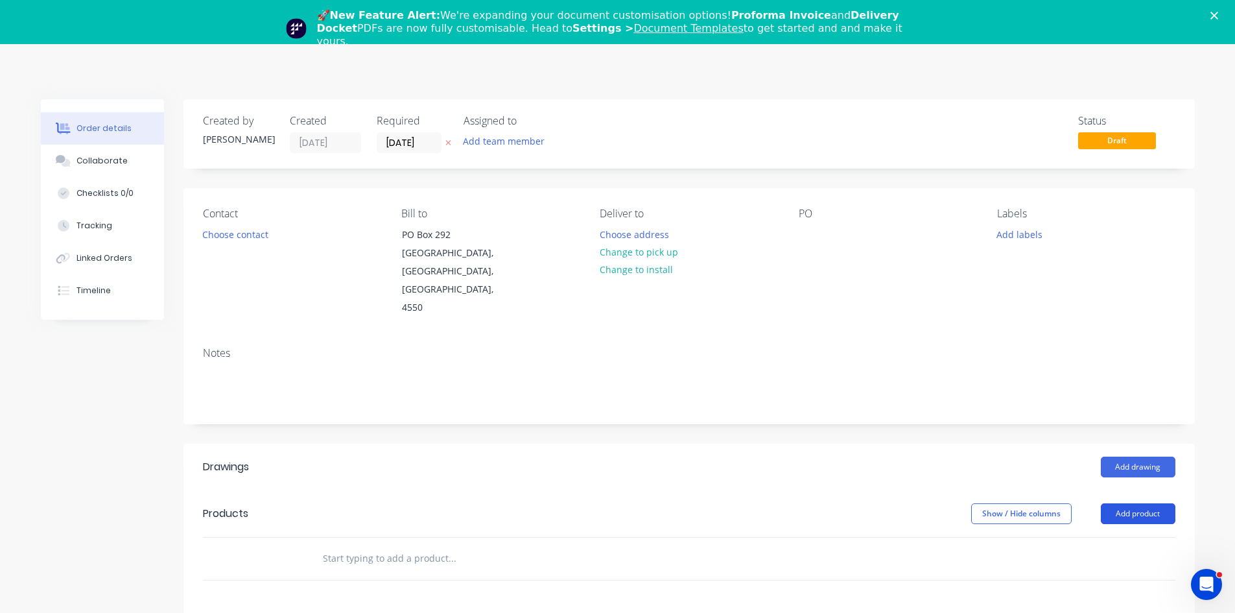
click at [1150, 503] on button "Add product" at bounding box center [1138, 513] width 75 height 21
click at [1086, 537] on div "Product catalogue" at bounding box center [1114, 546] width 100 height 19
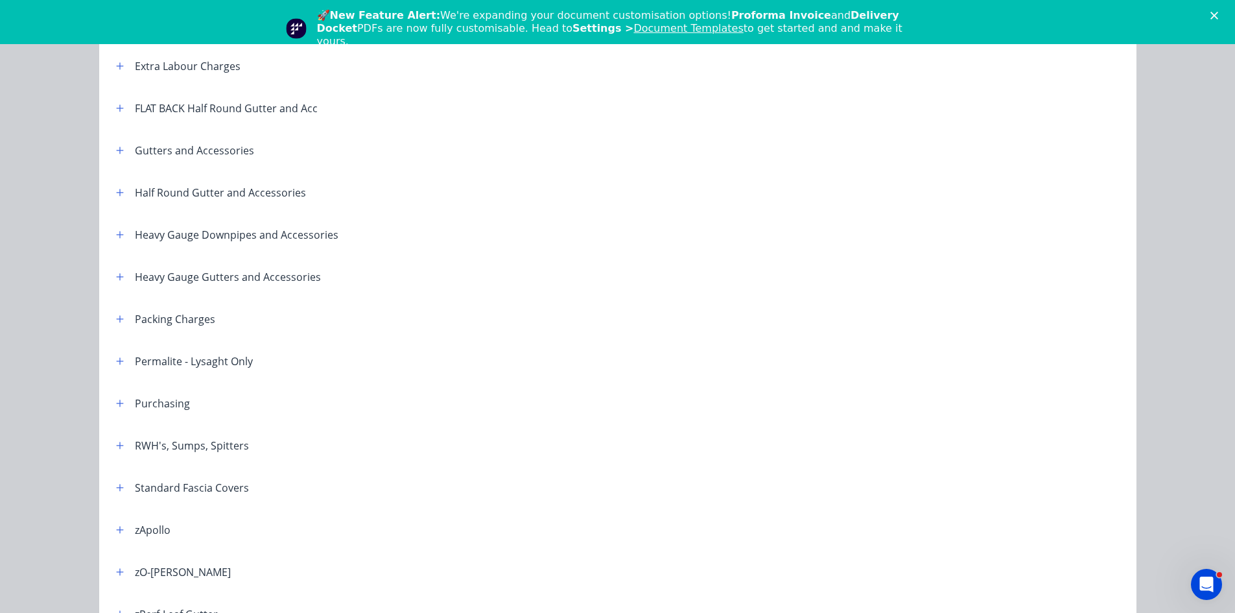
scroll to position [216, 0]
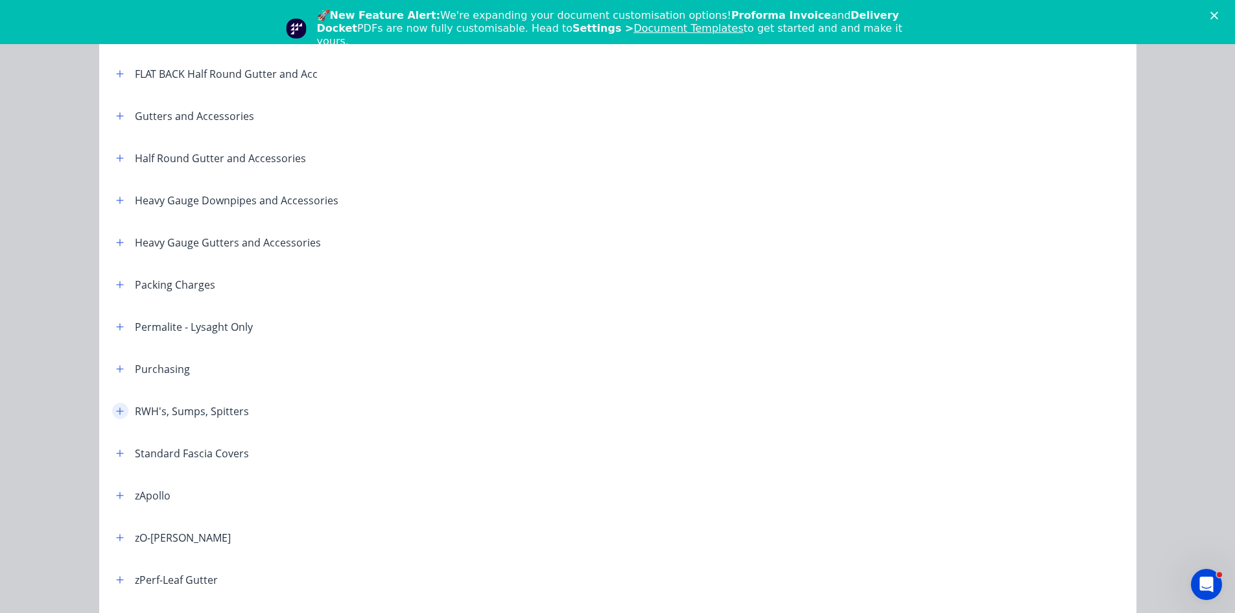
click at [116, 410] on icon "button" at bounding box center [119, 410] width 7 height 7
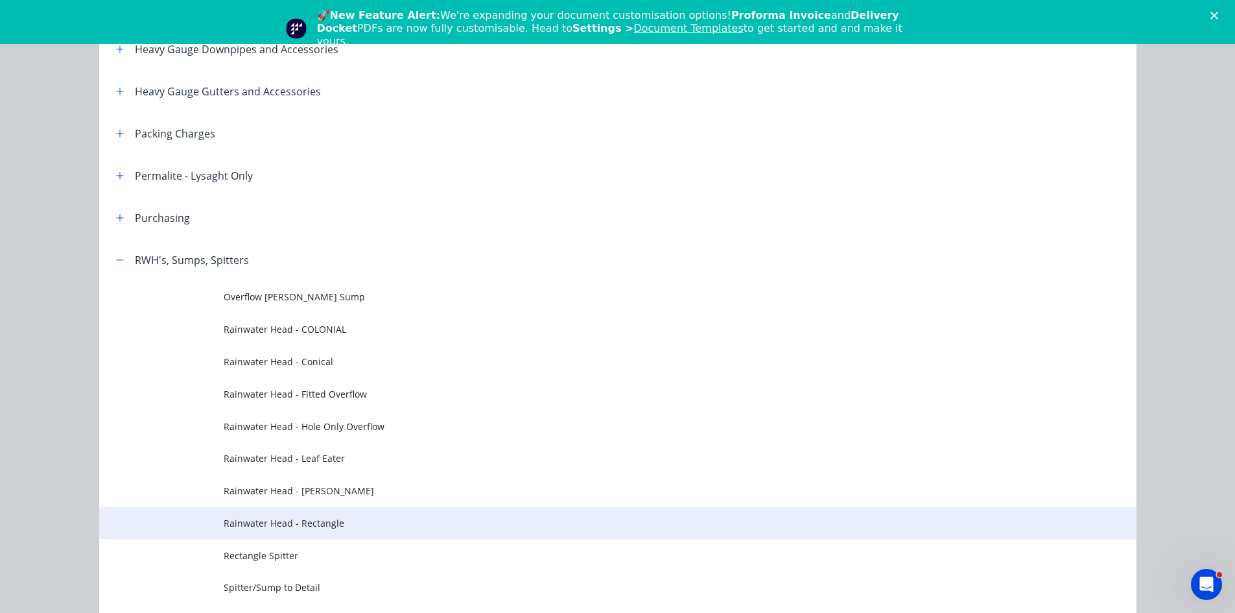
scroll to position [432, 0]
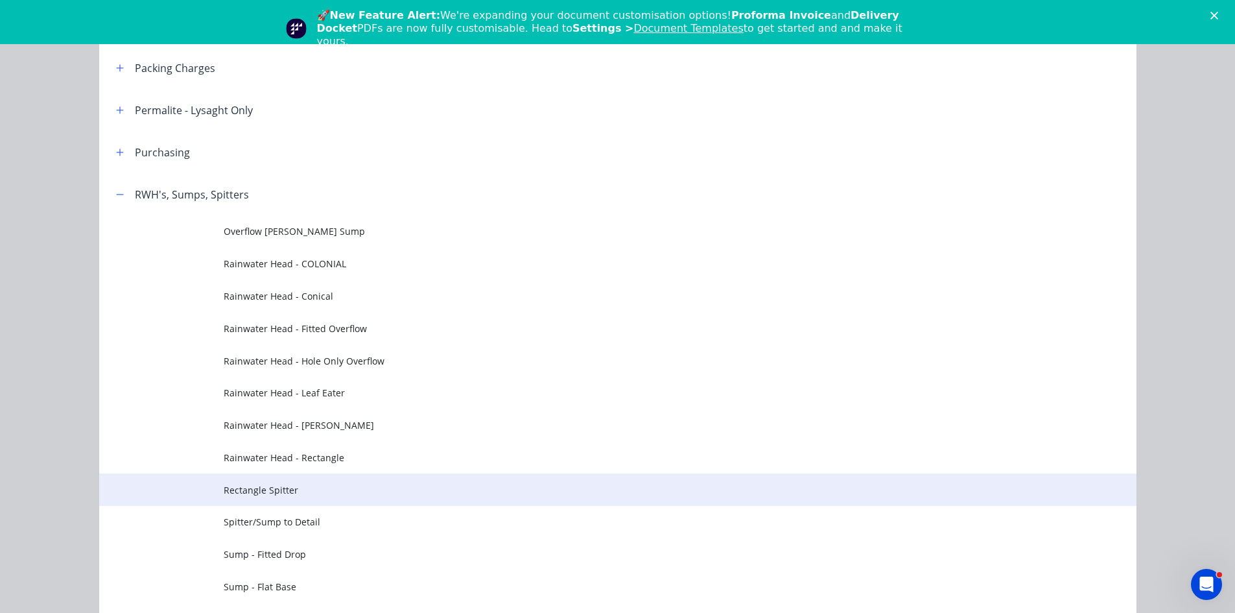
click at [283, 489] on span "Rectangle Spitter" at bounding box center [589, 490] width 730 height 14
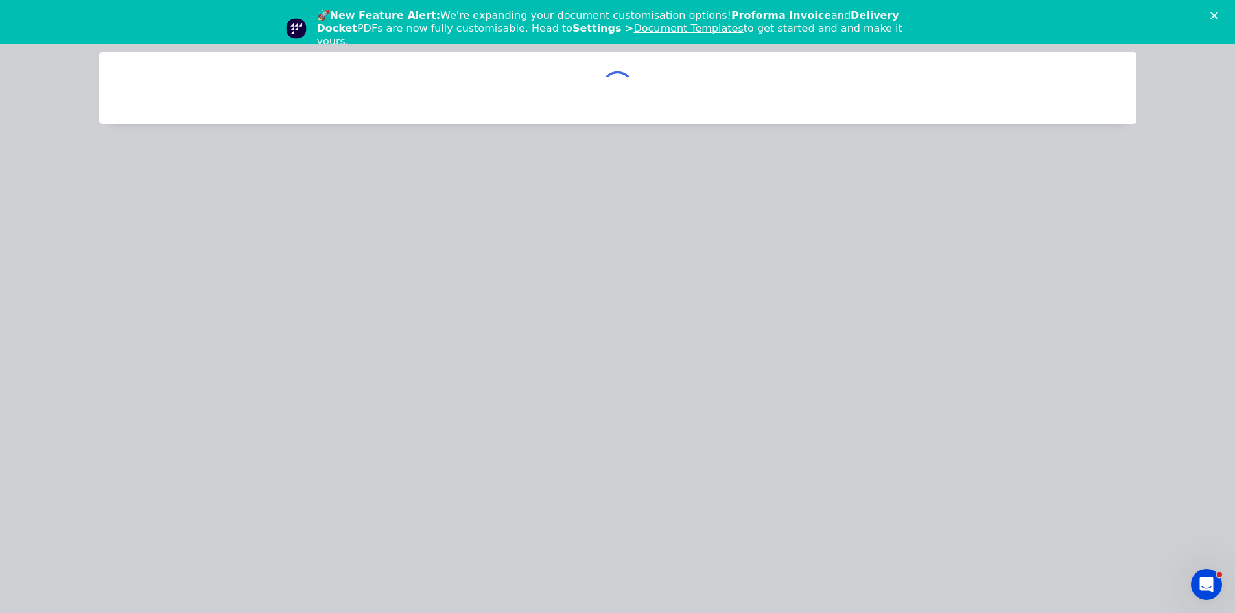
scroll to position [0, 0]
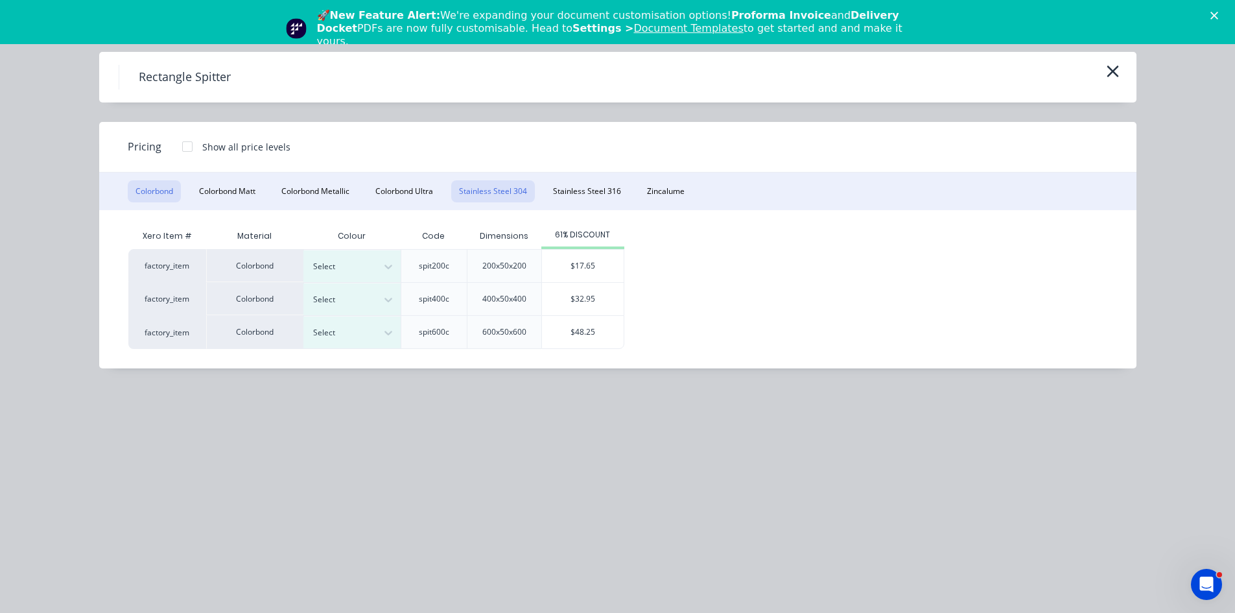
click at [498, 194] on button "Stainless Steel 304" at bounding box center [493, 191] width 84 height 22
